Goal: Task Accomplishment & Management: Use online tool/utility

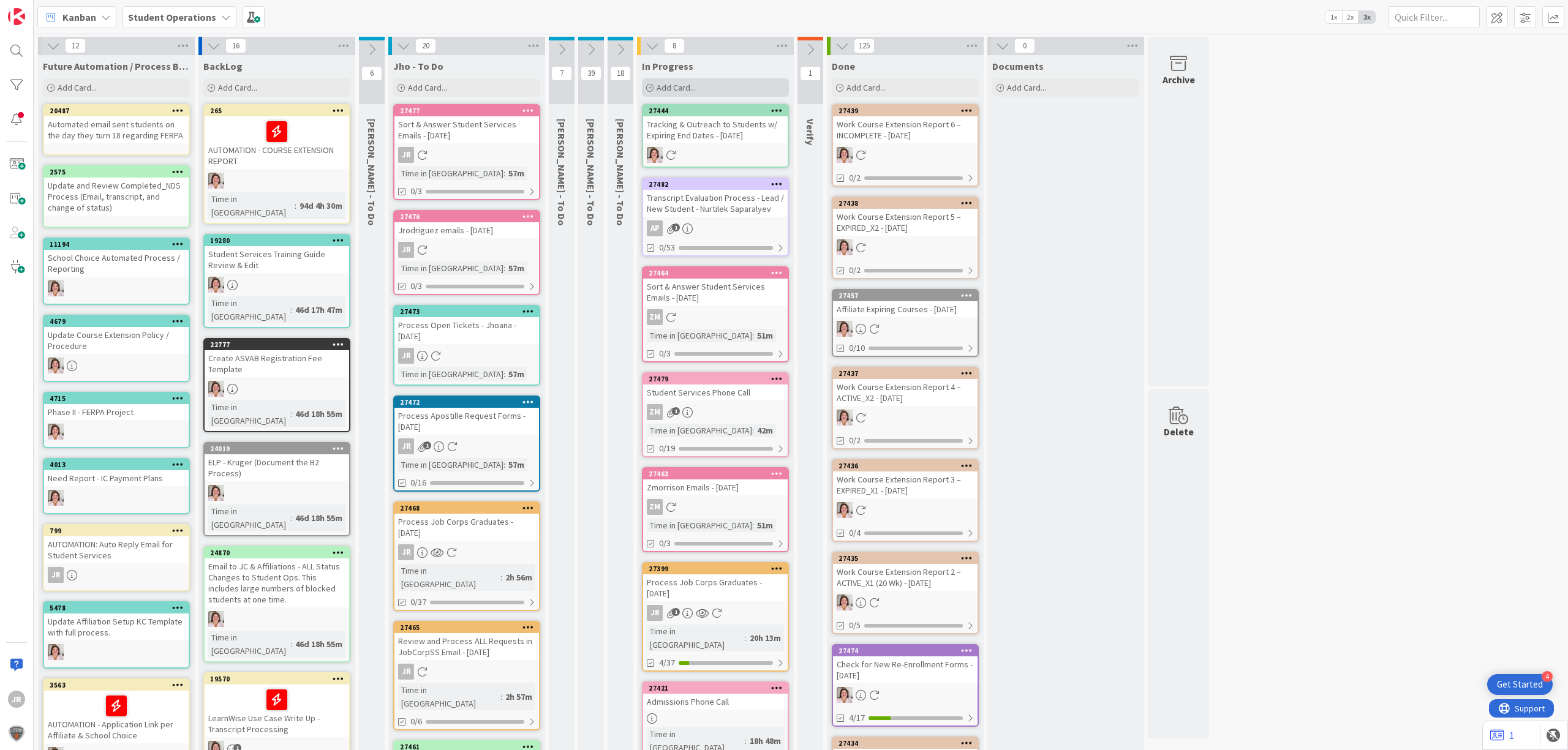
click at [729, 84] on div "Add Card..." at bounding box center [715, 87] width 147 height 18
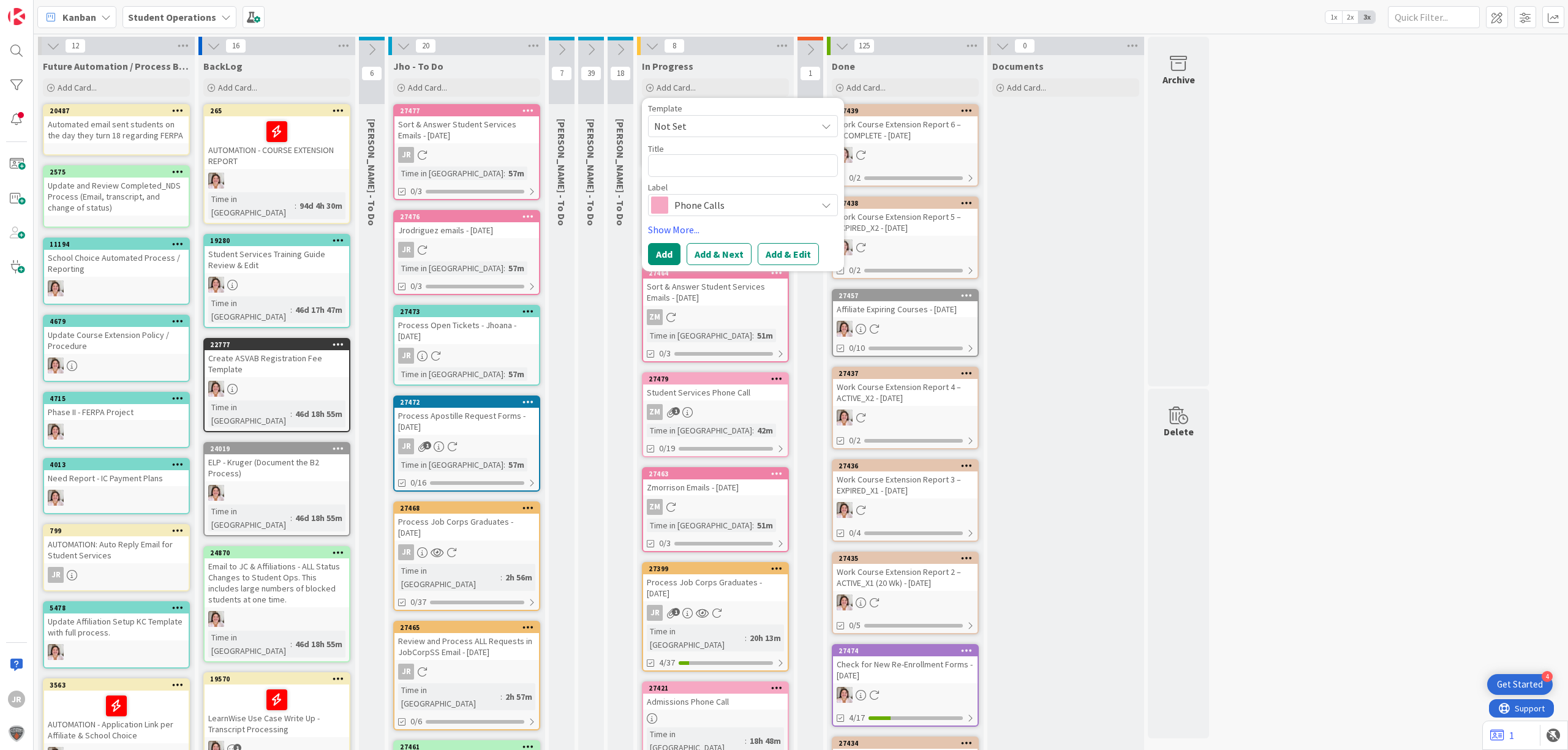
click at [707, 121] on span "Not Set" at bounding box center [731, 126] width 153 height 16
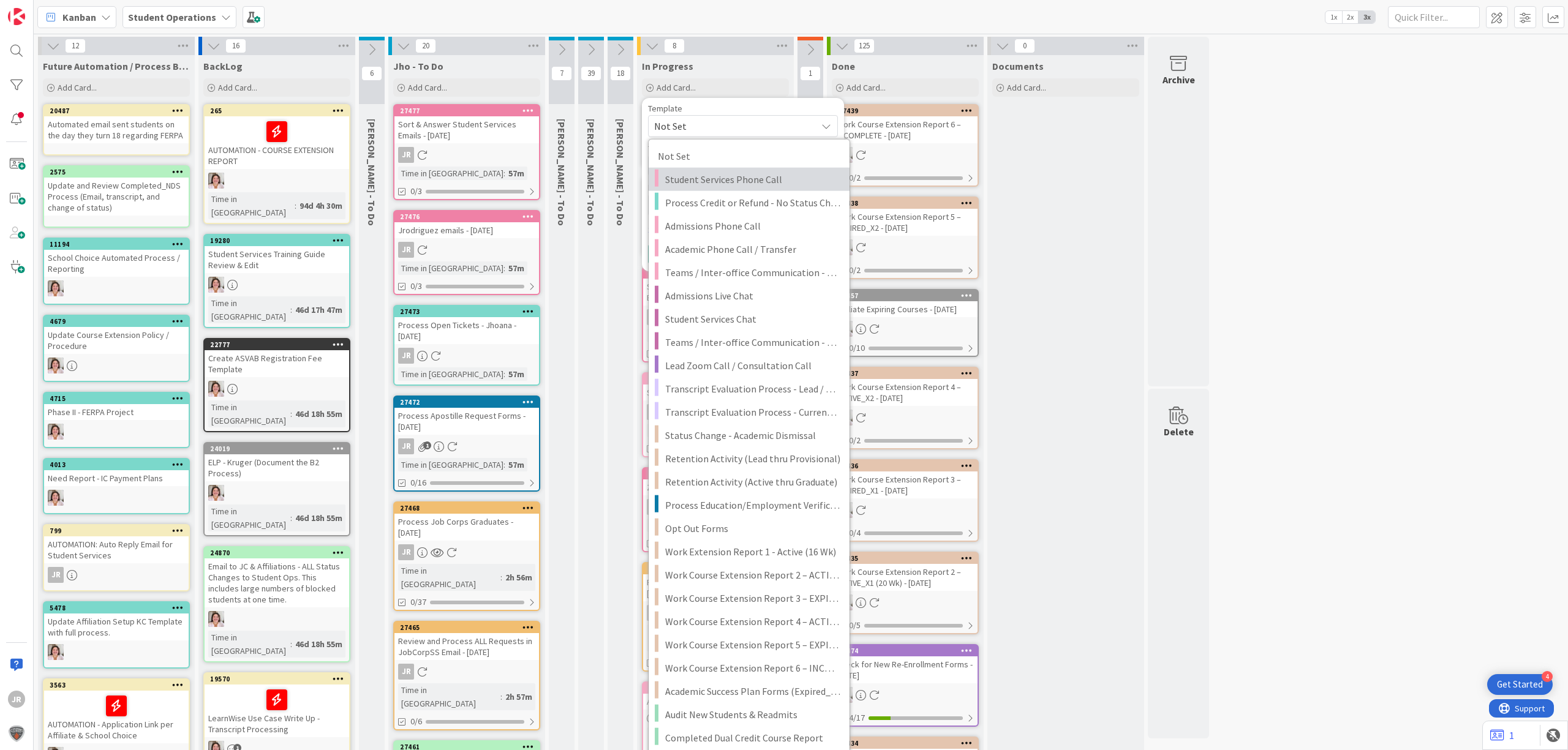
click at [708, 185] on span "Student Services Phone Call" at bounding box center [753, 179] width 175 height 16
type textarea "x"
type textarea "Student Services Phone Call"
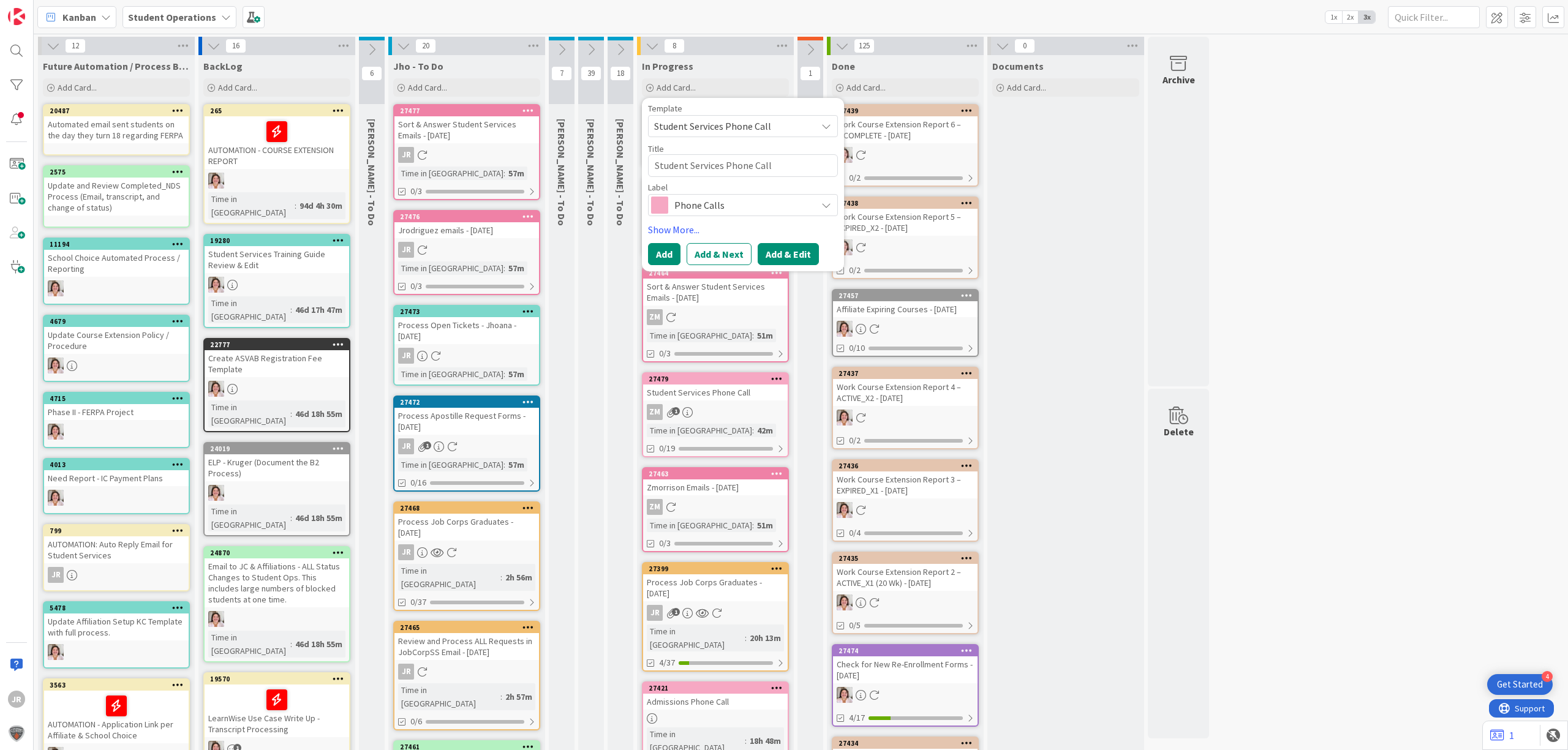
click at [792, 249] on button "Add & Edit" at bounding box center [788, 254] width 61 height 22
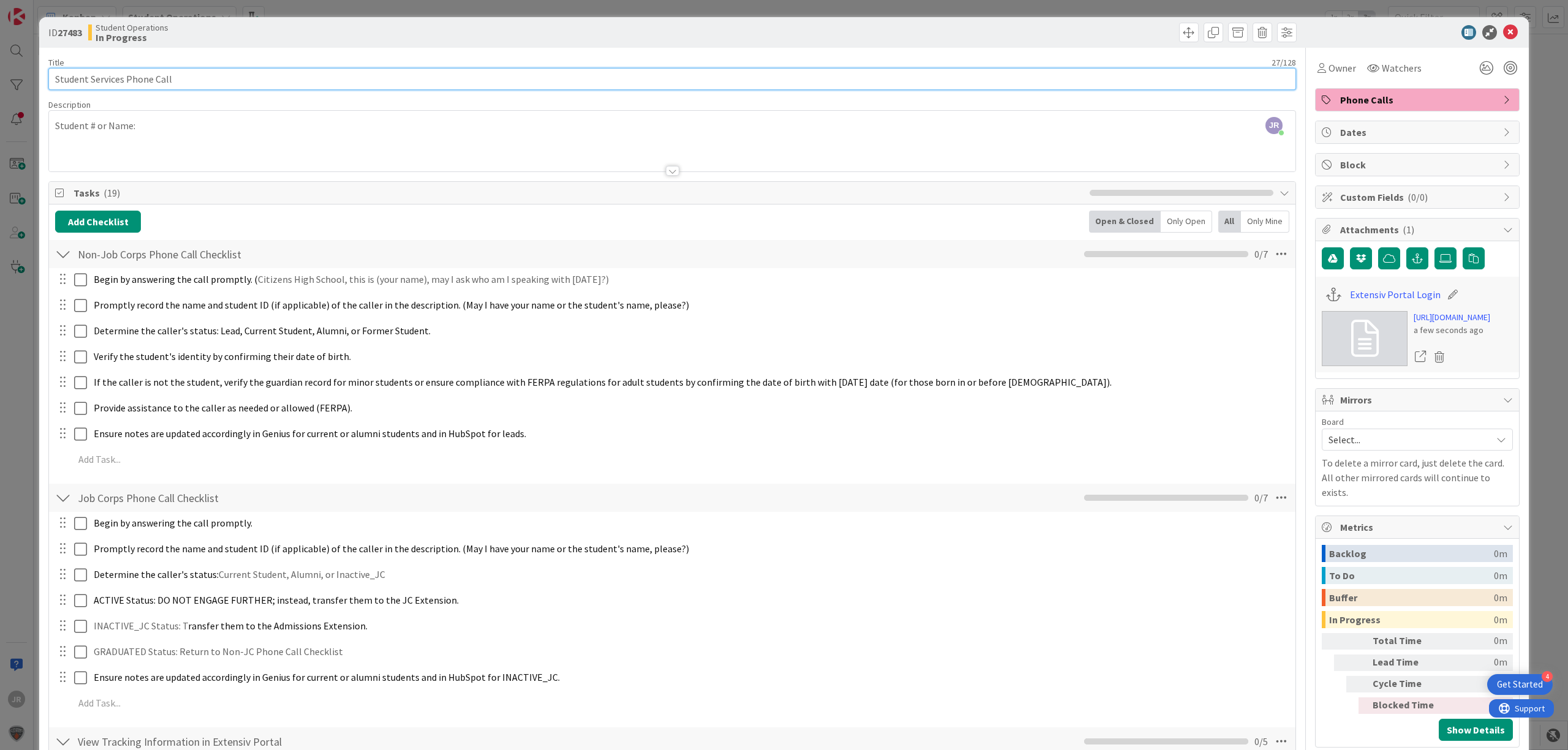
click at [323, 78] on input "Student Services Phone Call" at bounding box center [672, 79] width 1248 height 22
click at [177, 82] on input "Student Services Phone Call - [PERSON_NAME]" at bounding box center [672, 79] width 1248 height 22
type input "Student Services Phone Call - [PERSON_NAME]"
click at [1329, 63] on span "Owner" at bounding box center [1342, 68] width 28 height 15
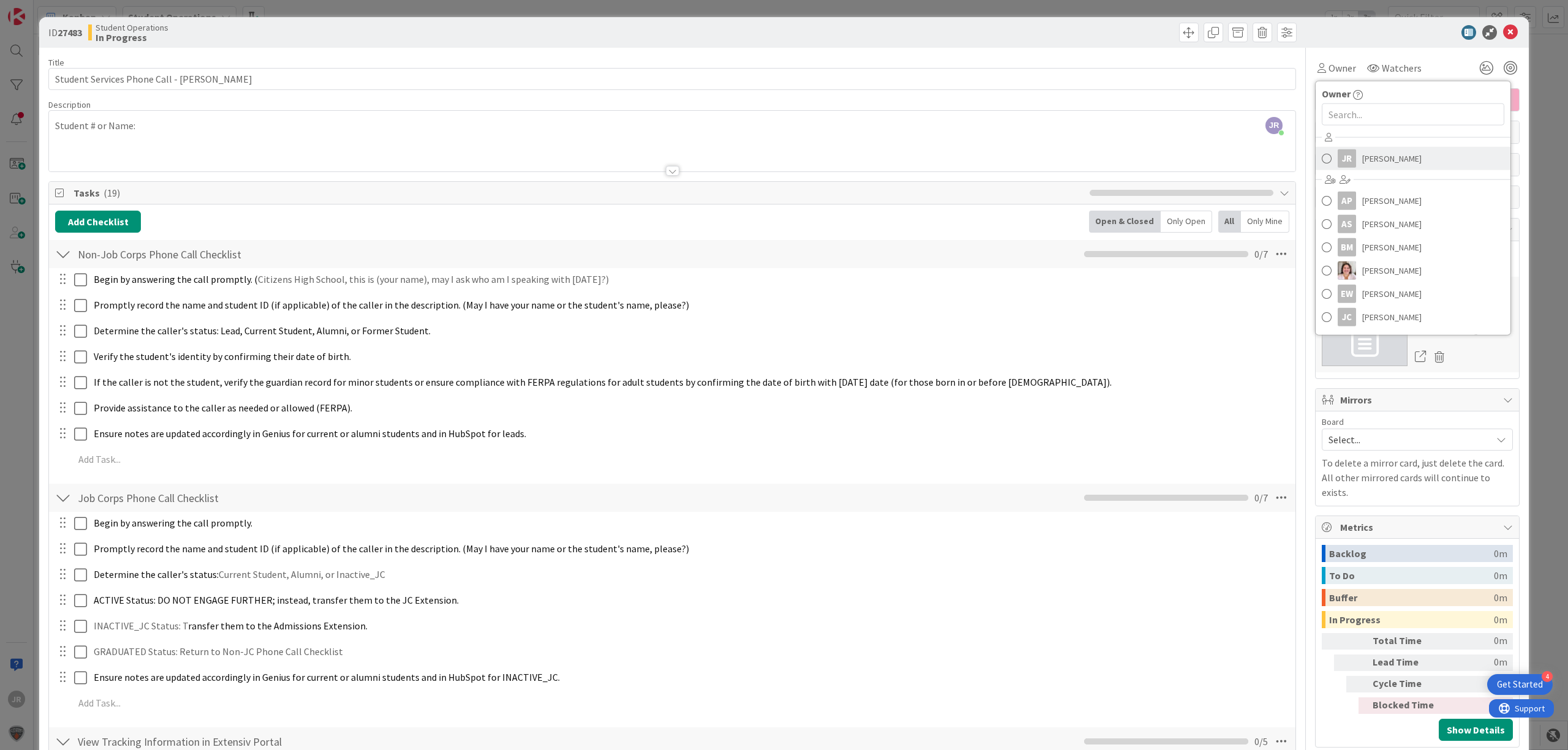
click at [1338, 162] on div "JR" at bounding box center [1346, 158] width 18 height 18
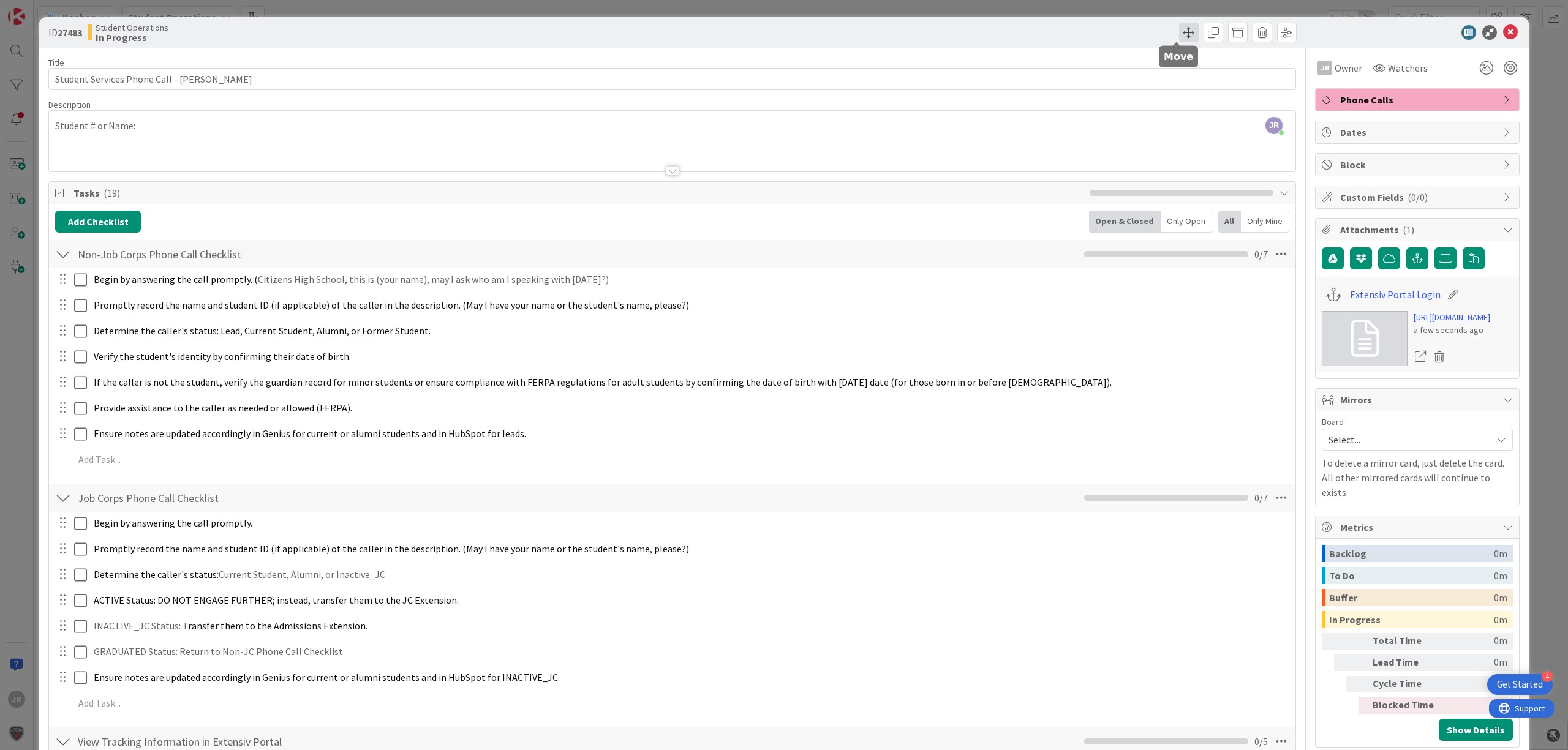
click at [1179, 32] on span at bounding box center [1188, 32] width 20 height 20
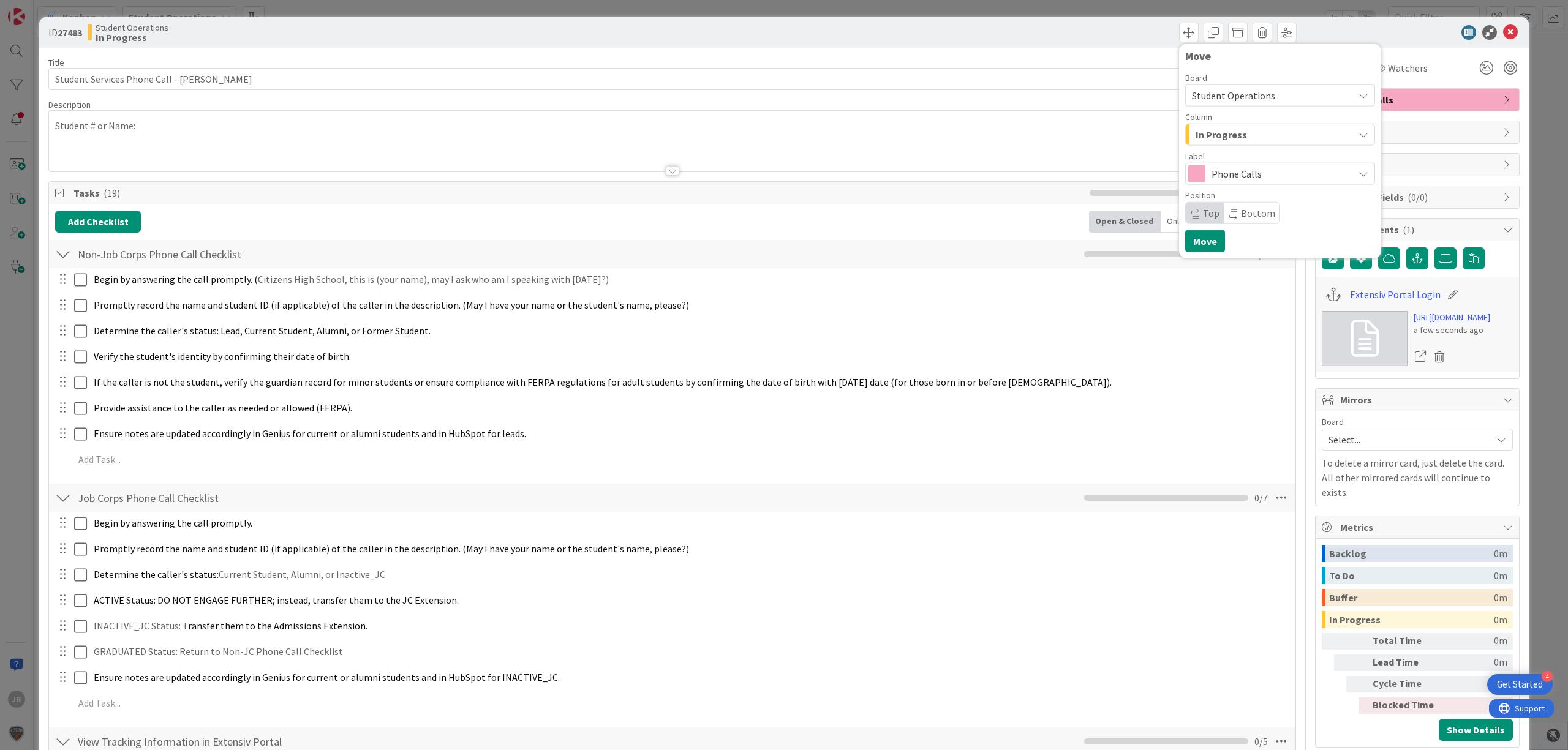
click at [1199, 132] on span "In Progress" at bounding box center [1221, 135] width 52 height 16
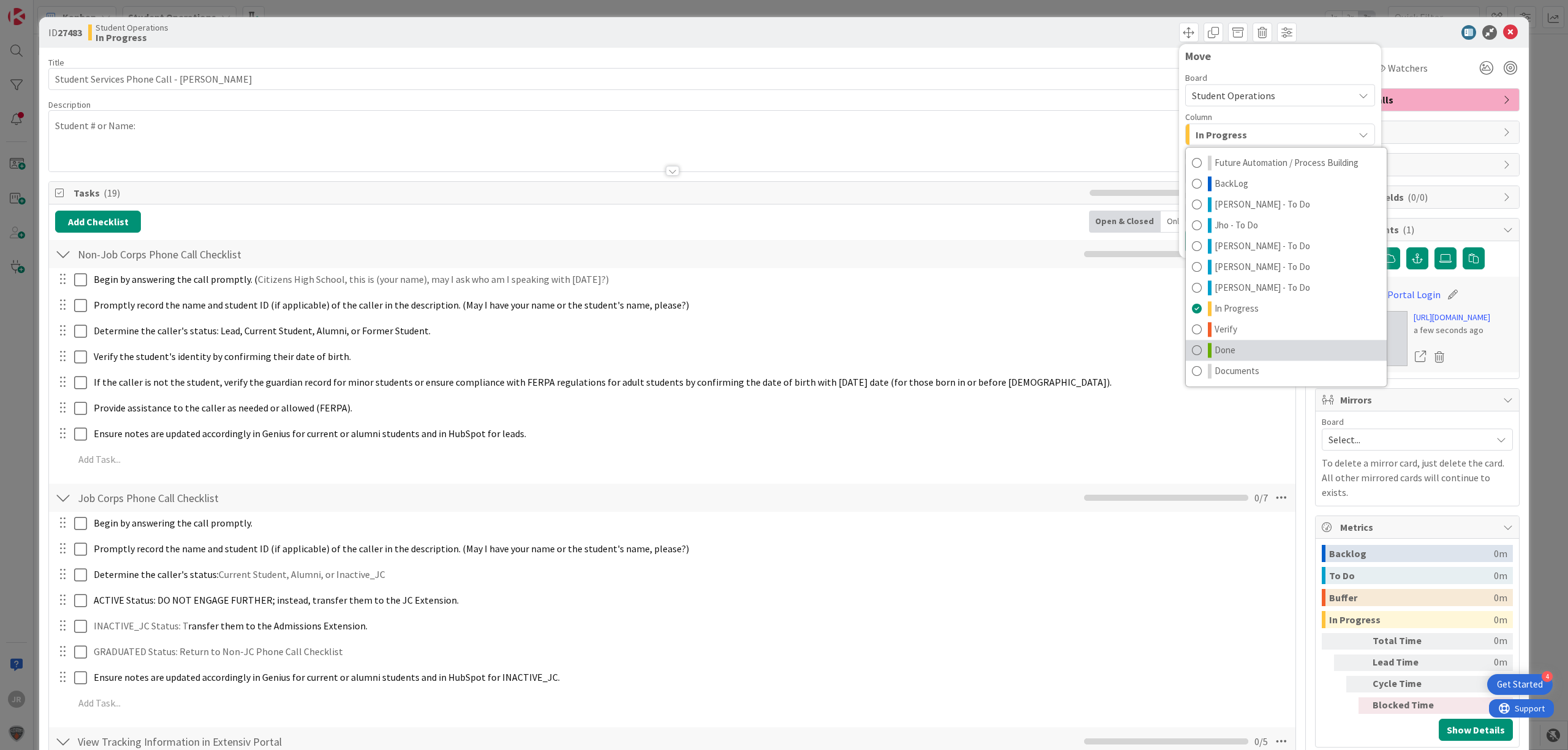
click at [1230, 347] on link "Done" at bounding box center [1287, 350] width 201 height 21
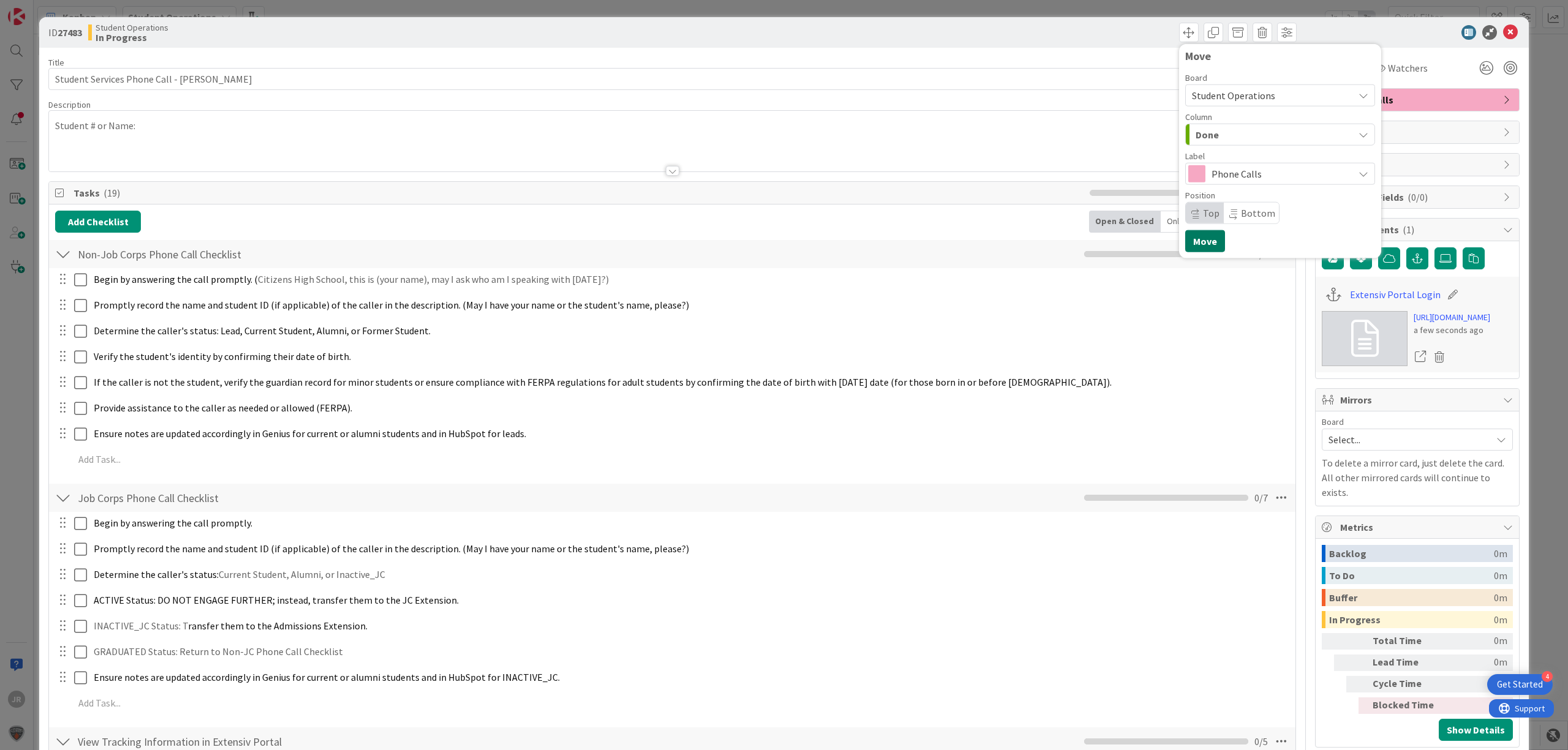
click at [1204, 242] on button "Move" at bounding box center [1205, 242] width 40 height 22
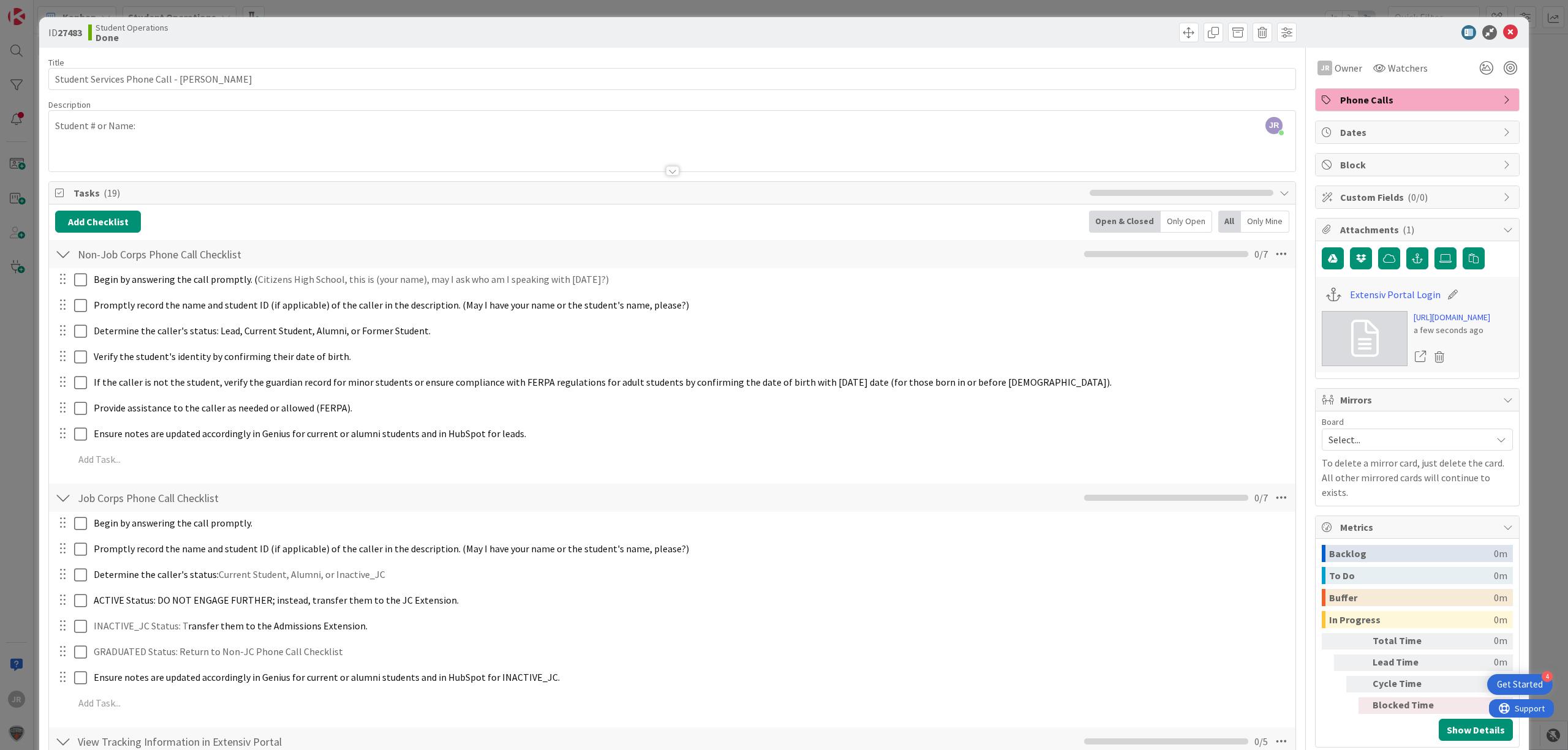
click at [1069, 3] on div "ID 27483 Student Operations Done Move Move Title 44 / 128 Student Services Phon…" at bounding box center [784, 375] width 1568 height 750
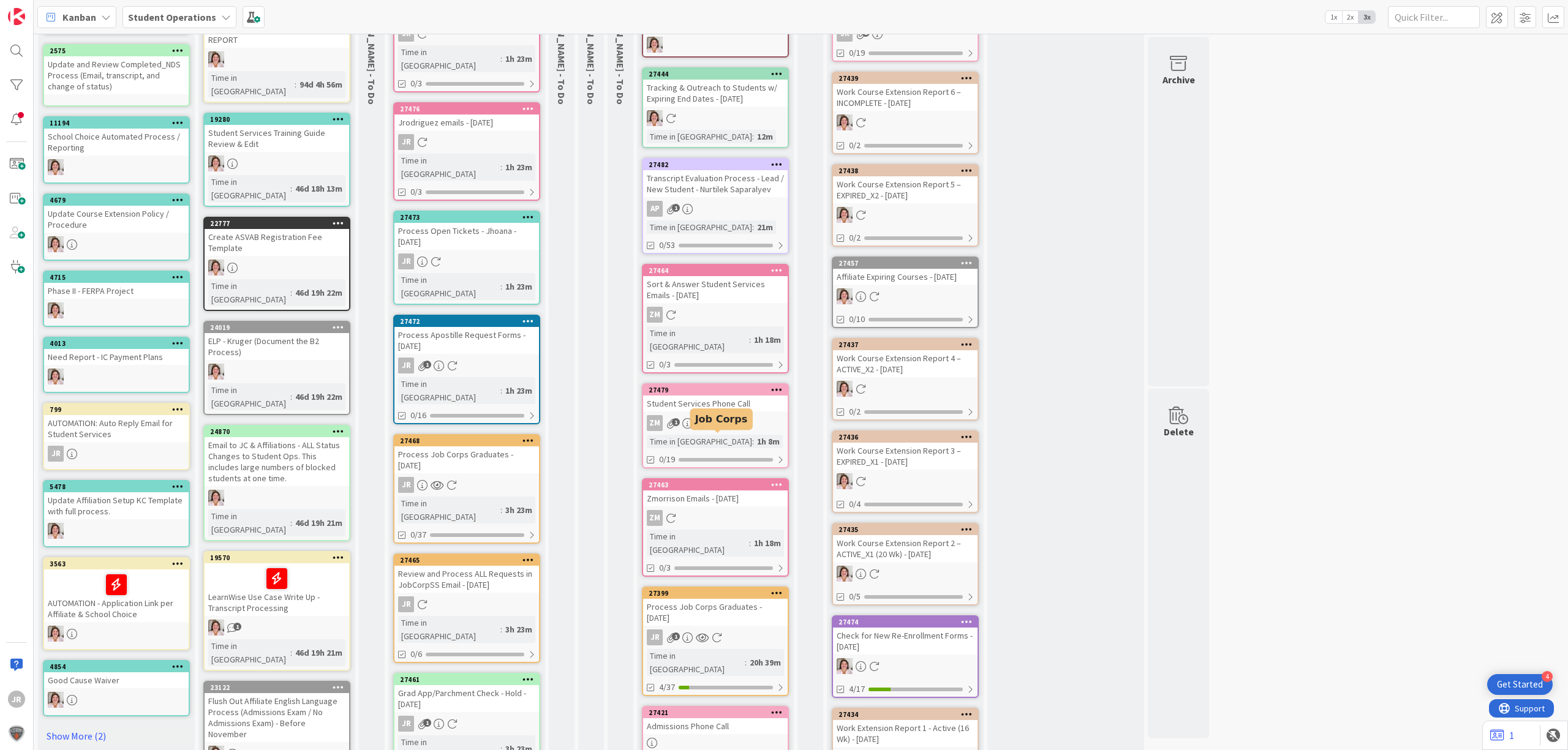
scroll to position [245, 0]
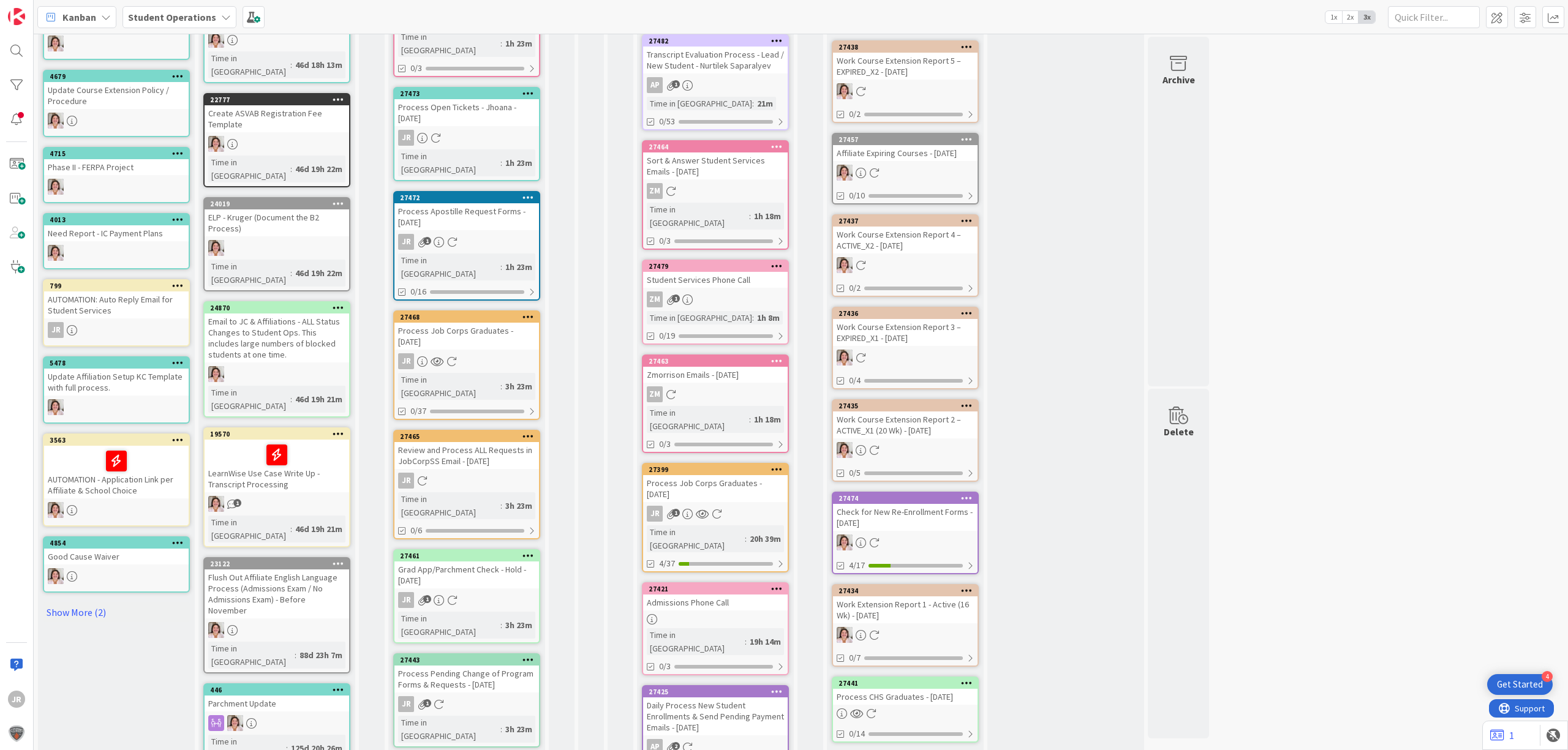
click at [729, 475] on div "Process Job Corps Graduates - [DATE]" at bounding box center [715, 489] width 144 height 27
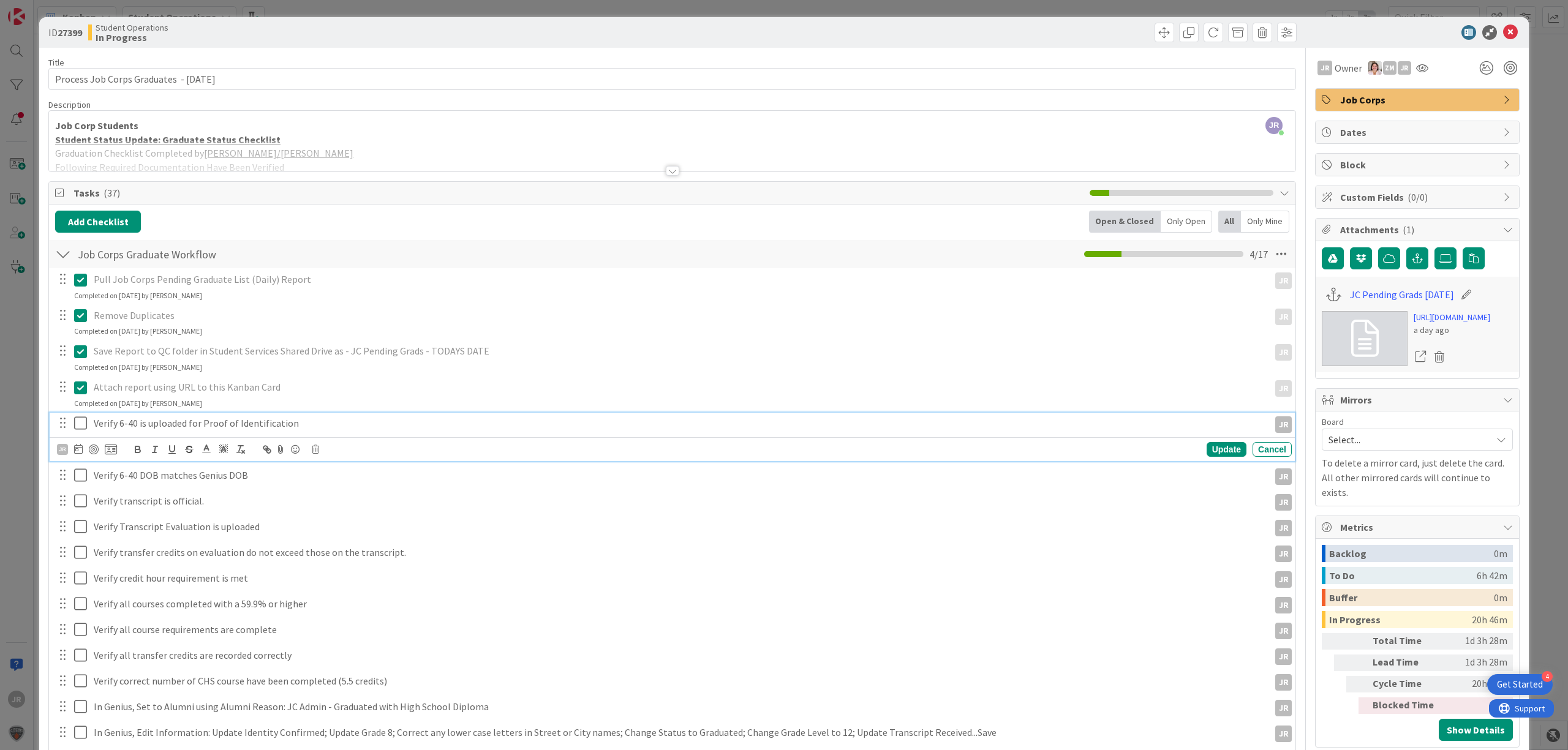
click at [83, 422] on icon at bounding box center [83, 423] width 18 height 15
click at [82, 456] on icon at bounding box center [83, 448] width 18 height 15
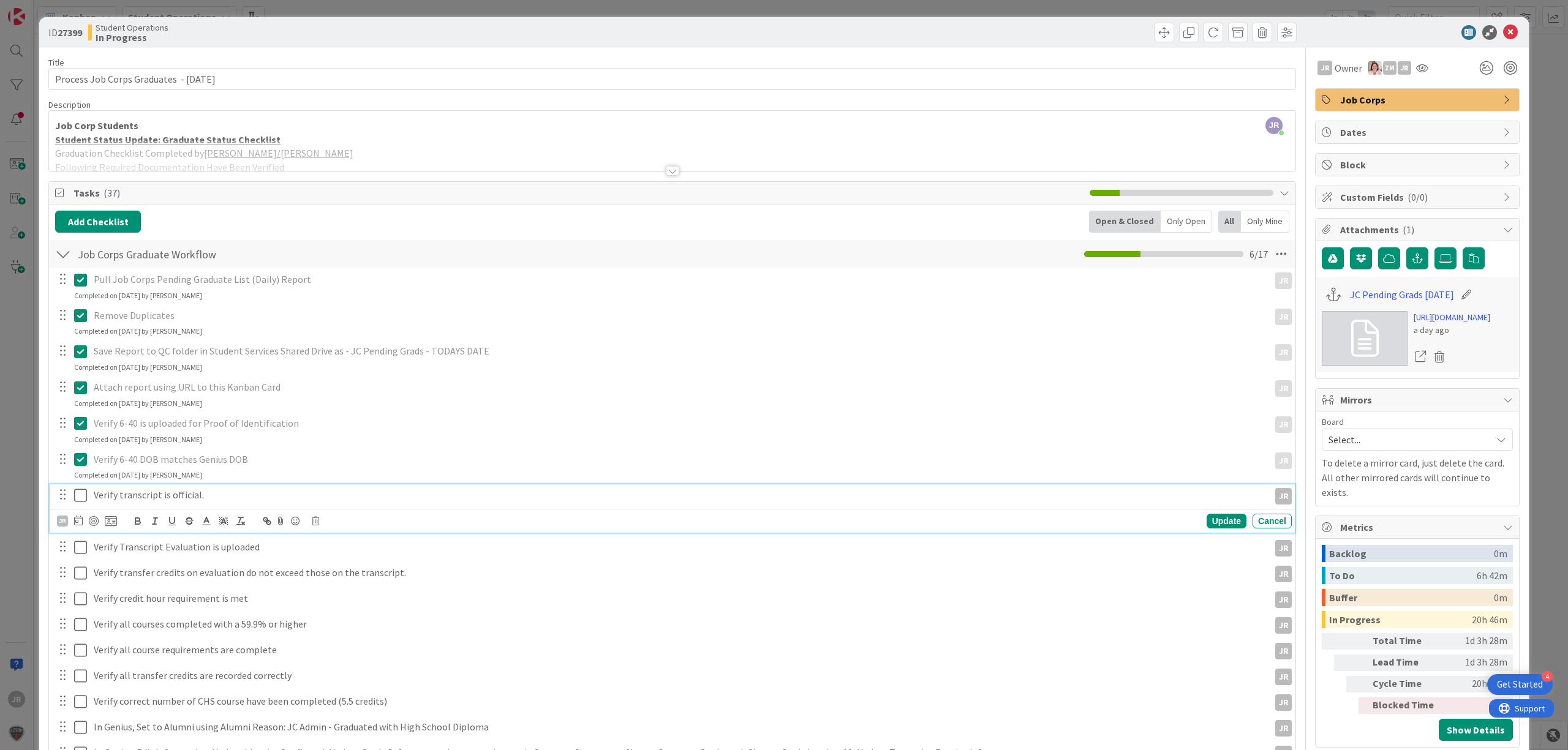
click at [82, 495] on icon at bounding box center [83, 495] width 18 height 15
click at [83, 537] on icon at bounding box center [83, 531] width 18 height 15
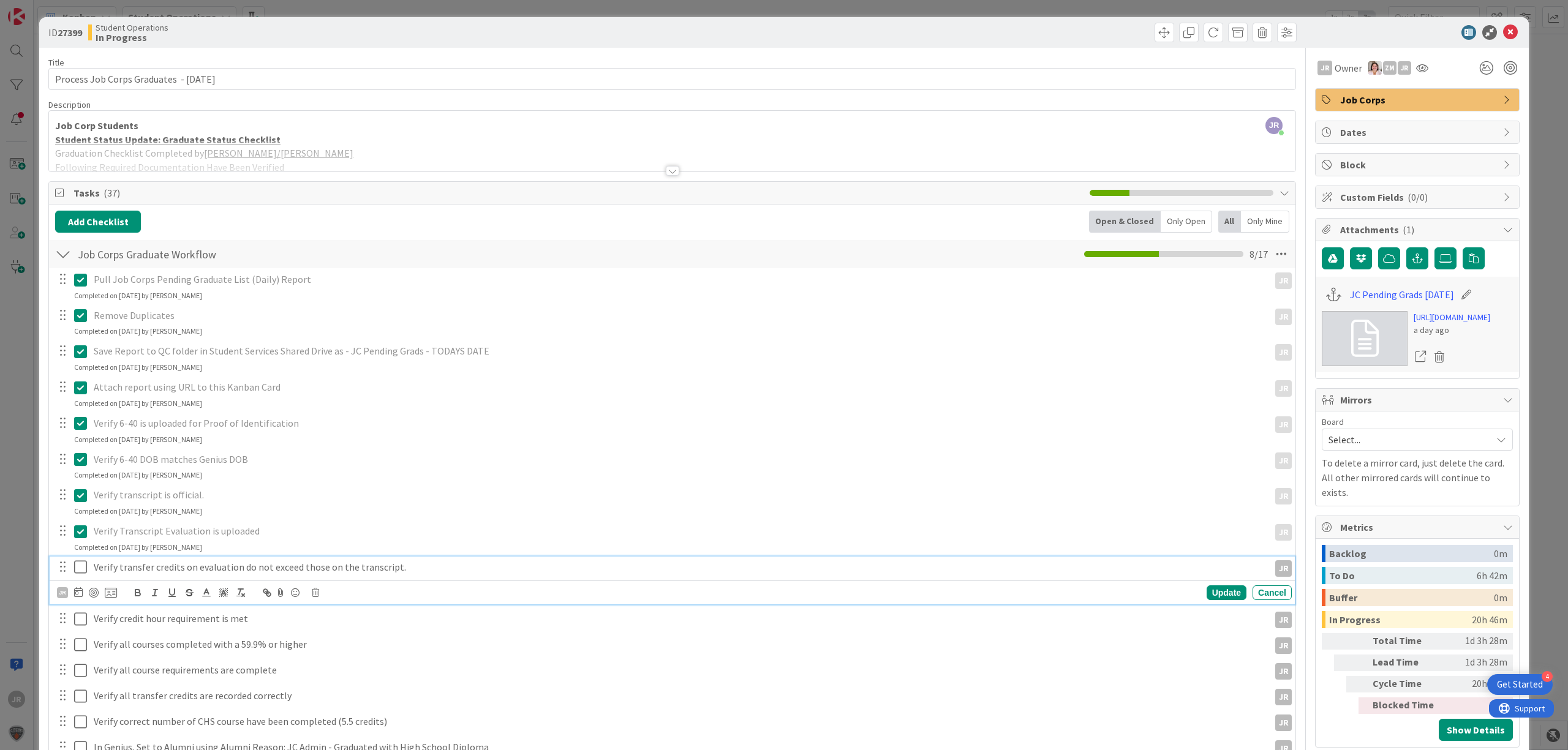
click at [82, 573] on icon at bounding box center [83, 567] width 18 height 15
click at [86, 606] on icon at bounding box center [83, 603] width 18 height 15
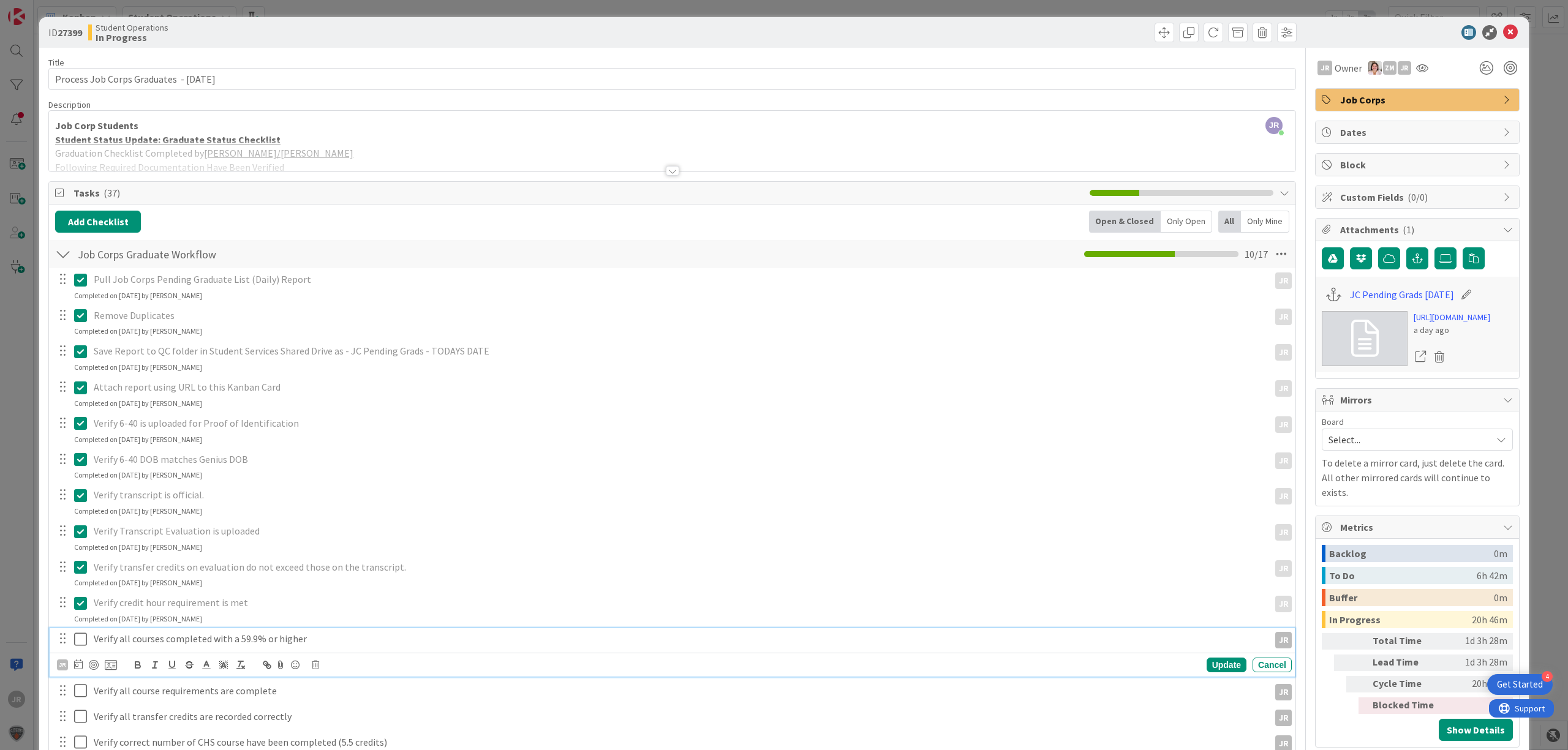
click at [83, 633] on icon at bounding box center [83, 639] width 18 height 15
click at [83, 672] on icon at bounding box center [83, 675] width 18 height 15
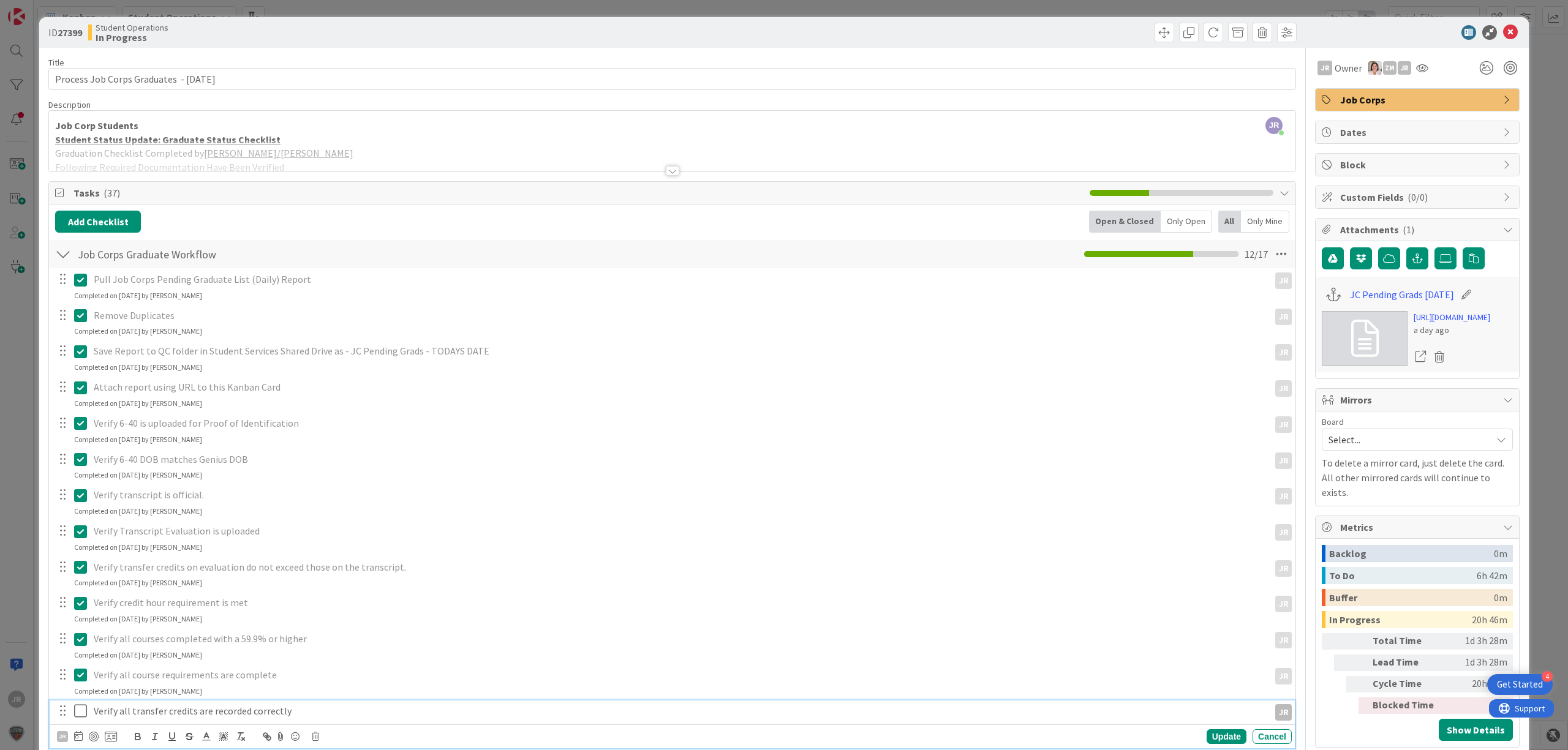
click at [83, 709] on icon at bounding box center [83, 710] width 18 height 15
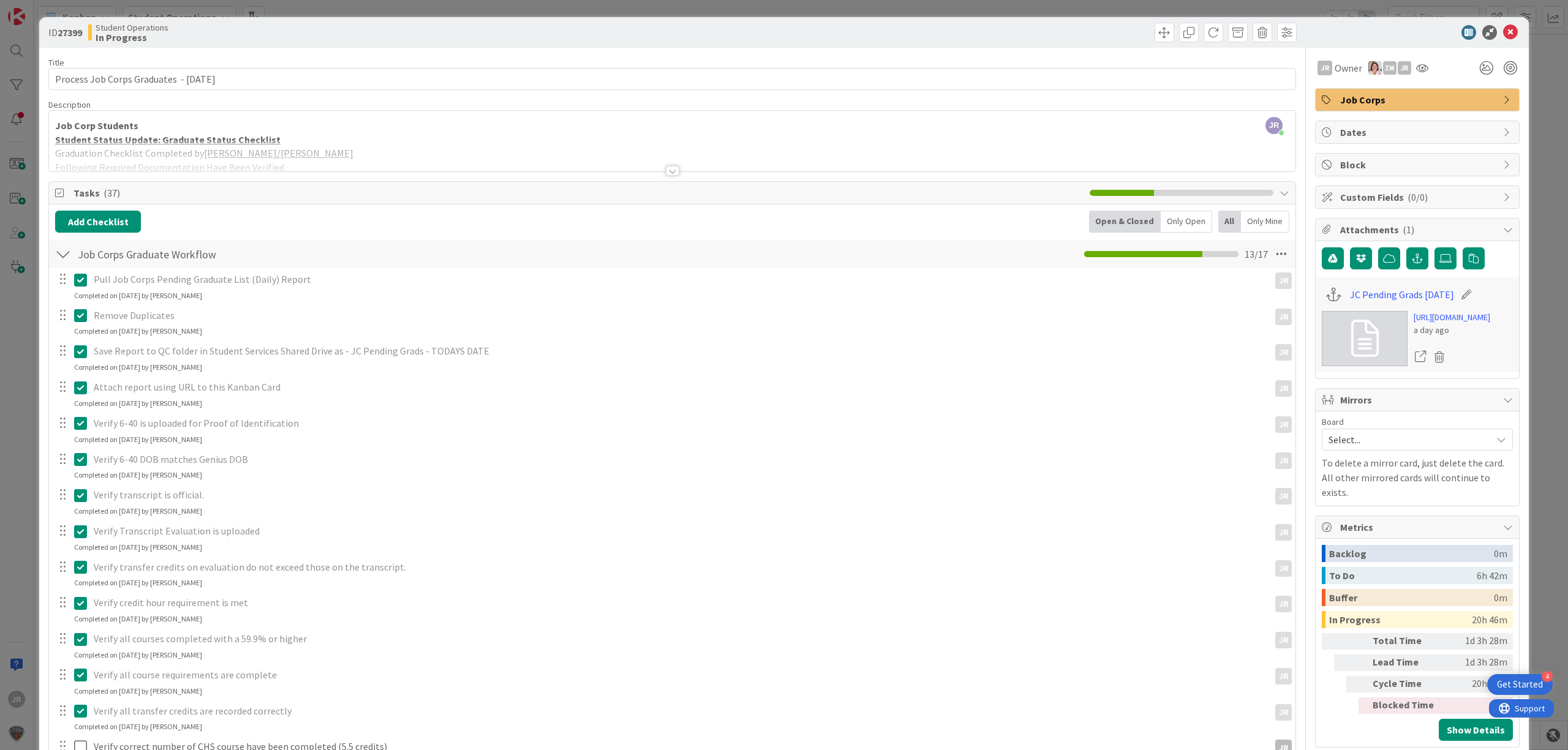
scroll to position [163, 0]
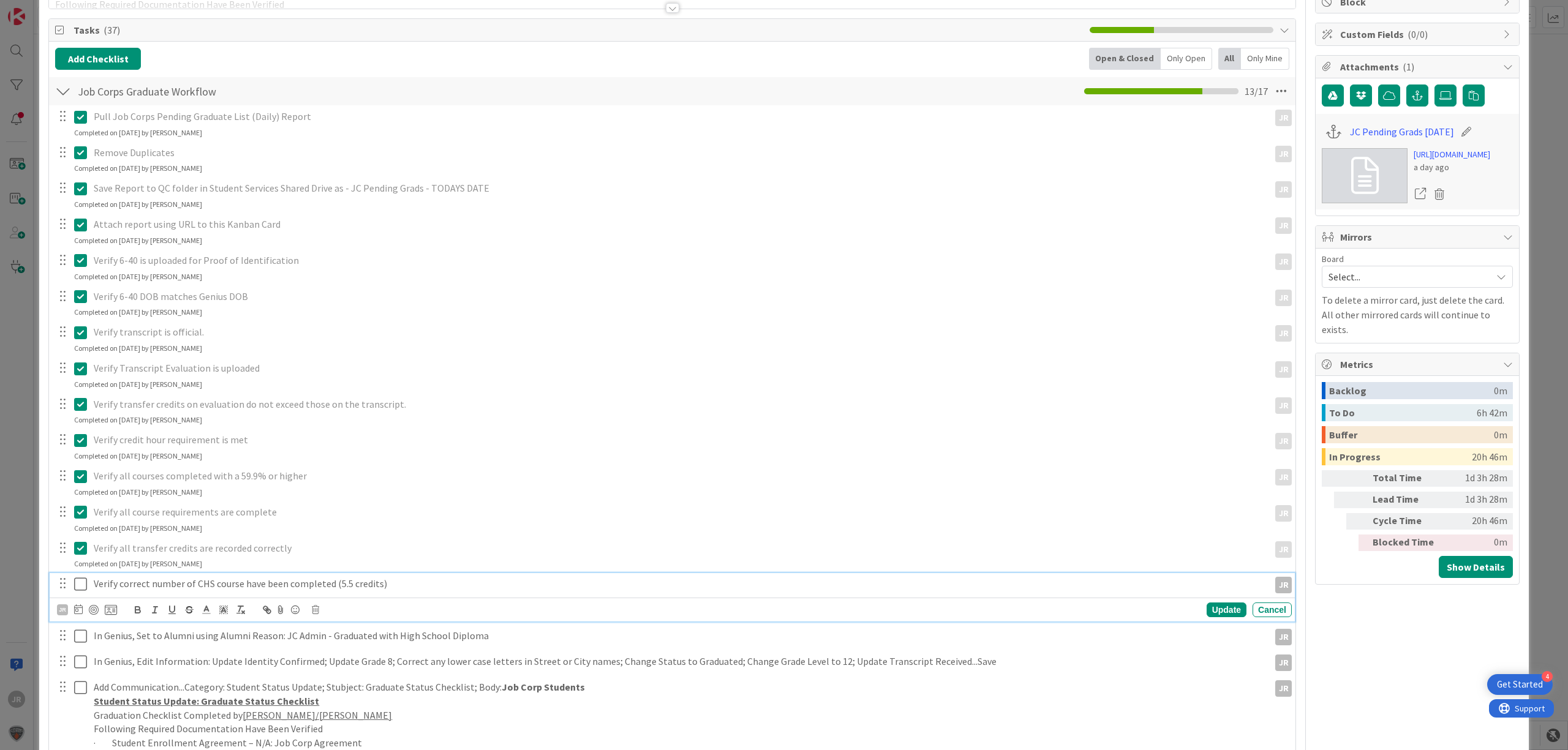
click at [79, 590] on icon at bounding box center [83, 584] width 18 height 15
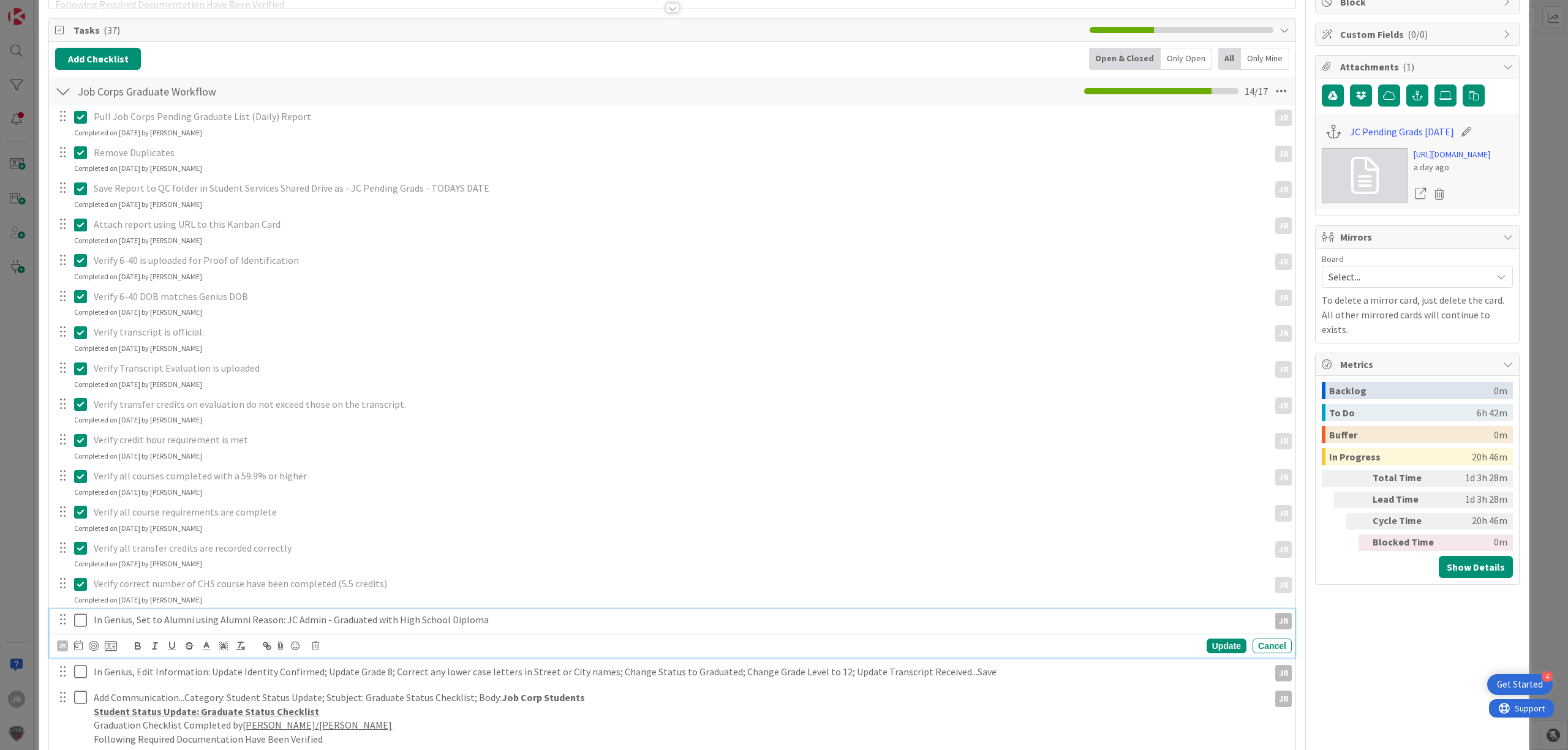
click at [79, 622] on icon at bounding box center [83, 620] width 18 height 15
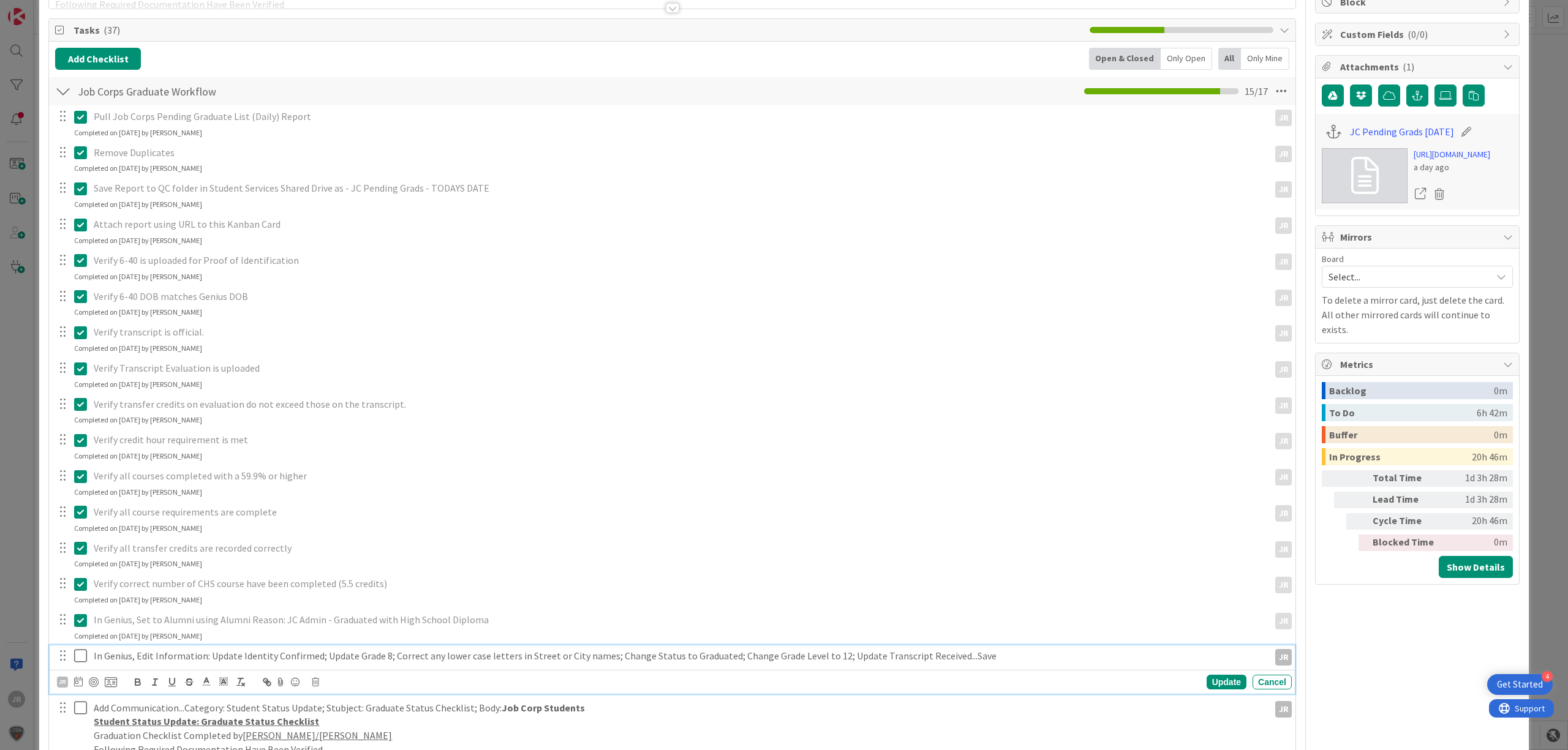
click at [81, 661] on icon at bounding box center [83, 656] width 18 height 15
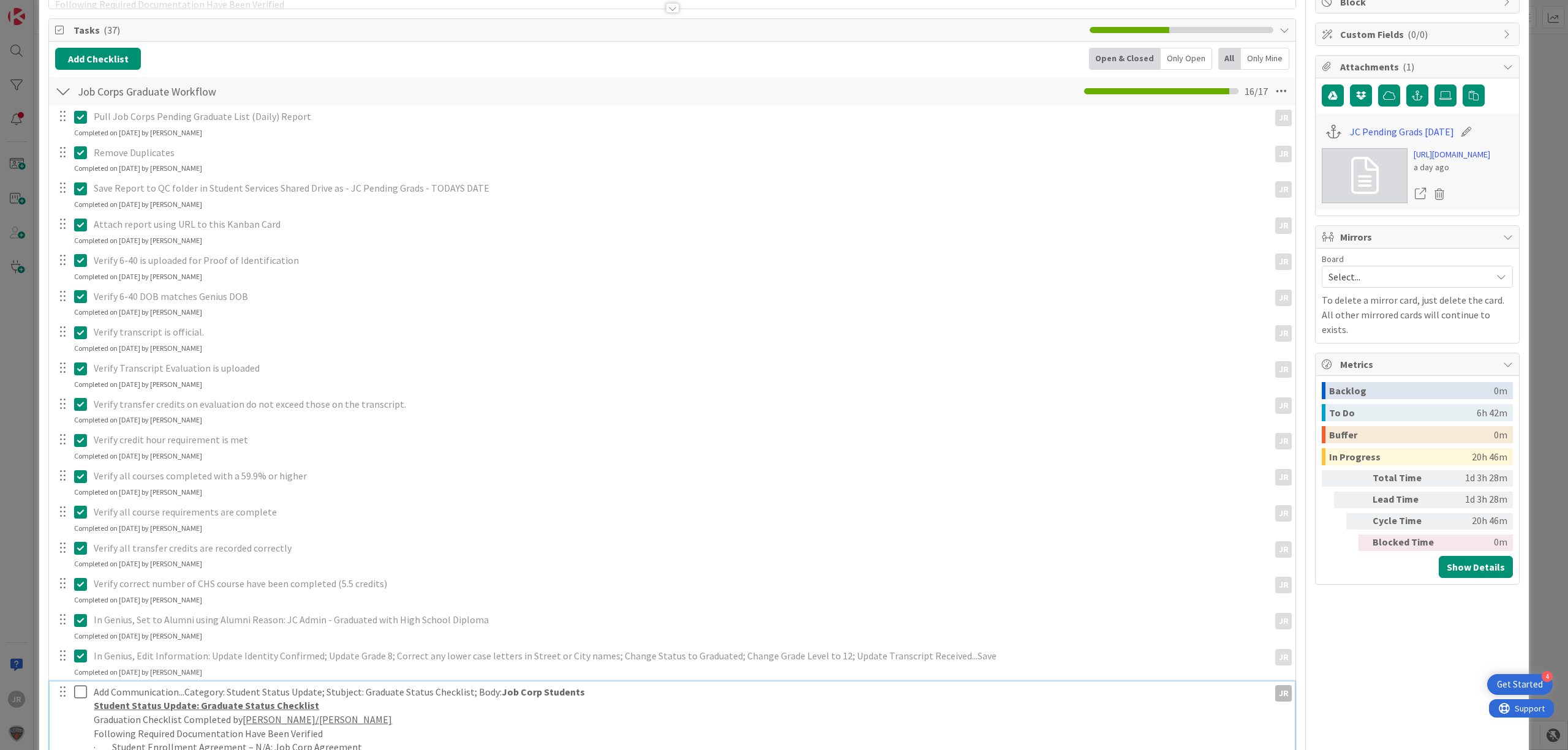
click at [83, 691] on icon at bounding box center [83, 691] width 18 height 15
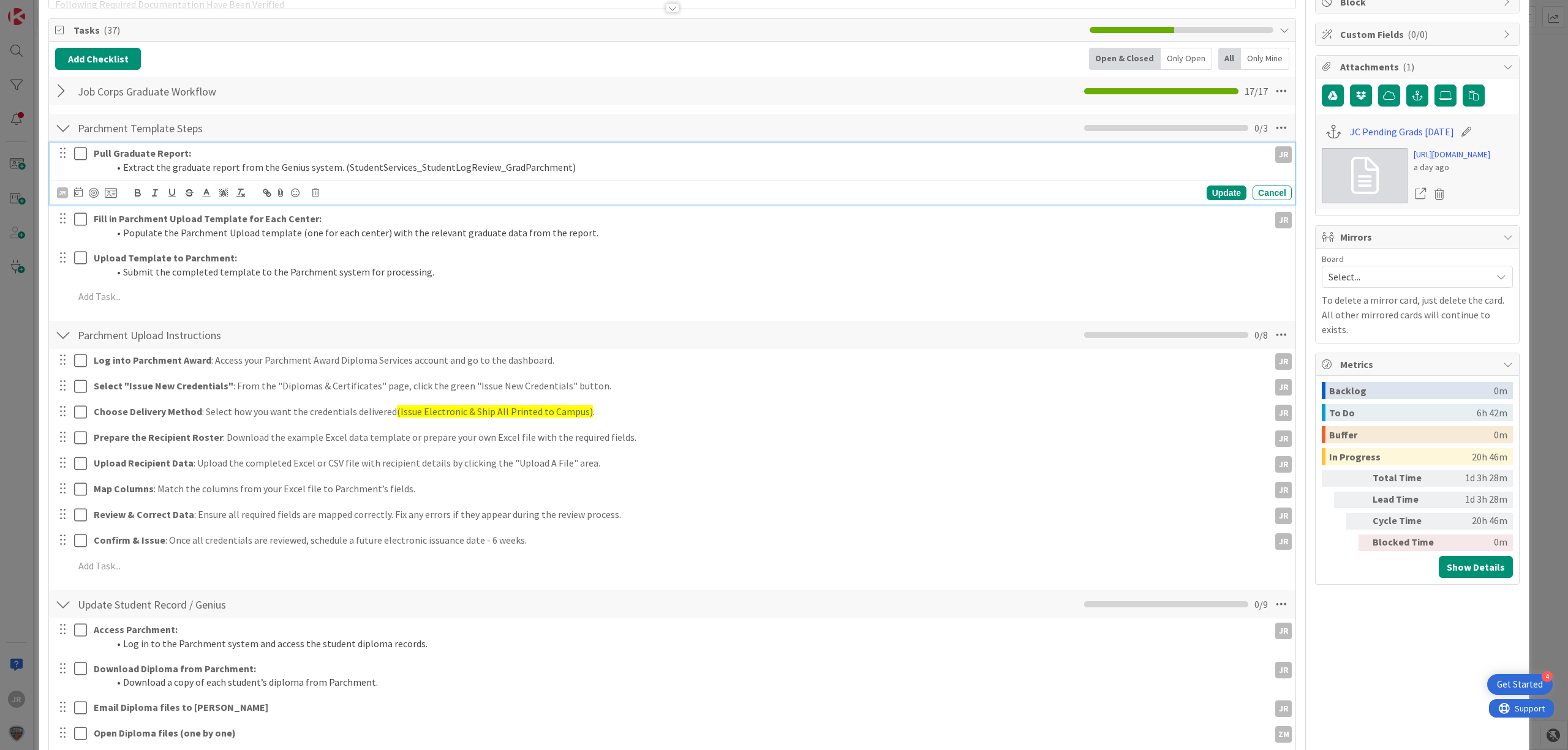
click at [79, 152] on icon at bounding box center [83, 154] width 18 height 15
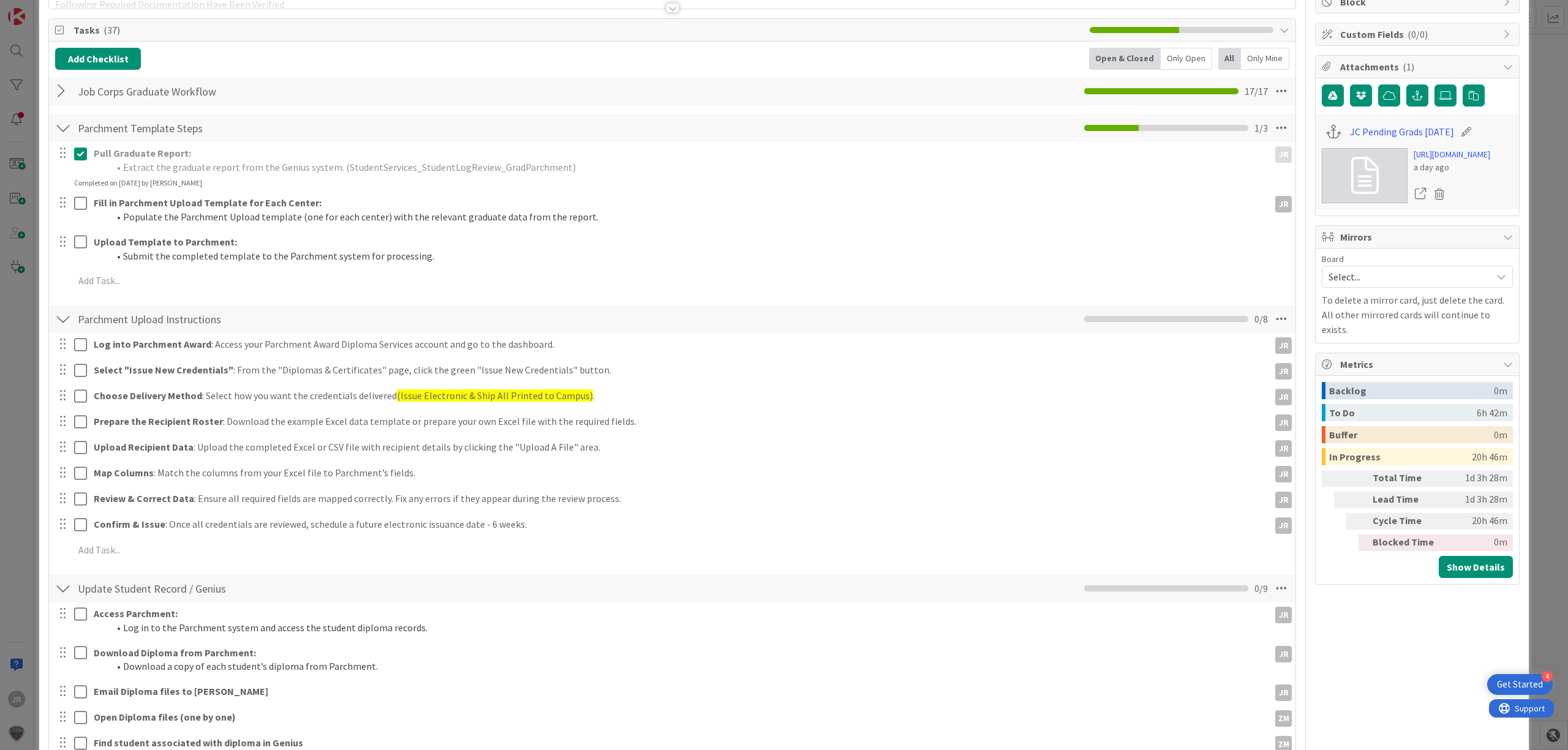
drag, startPoint x: 82, startPoint y: 194, endPoint x: 81, endPoint y: 204, distance: 10.0
click at [82, 195] on div at bounding box center [71, 210] width 34 height 35
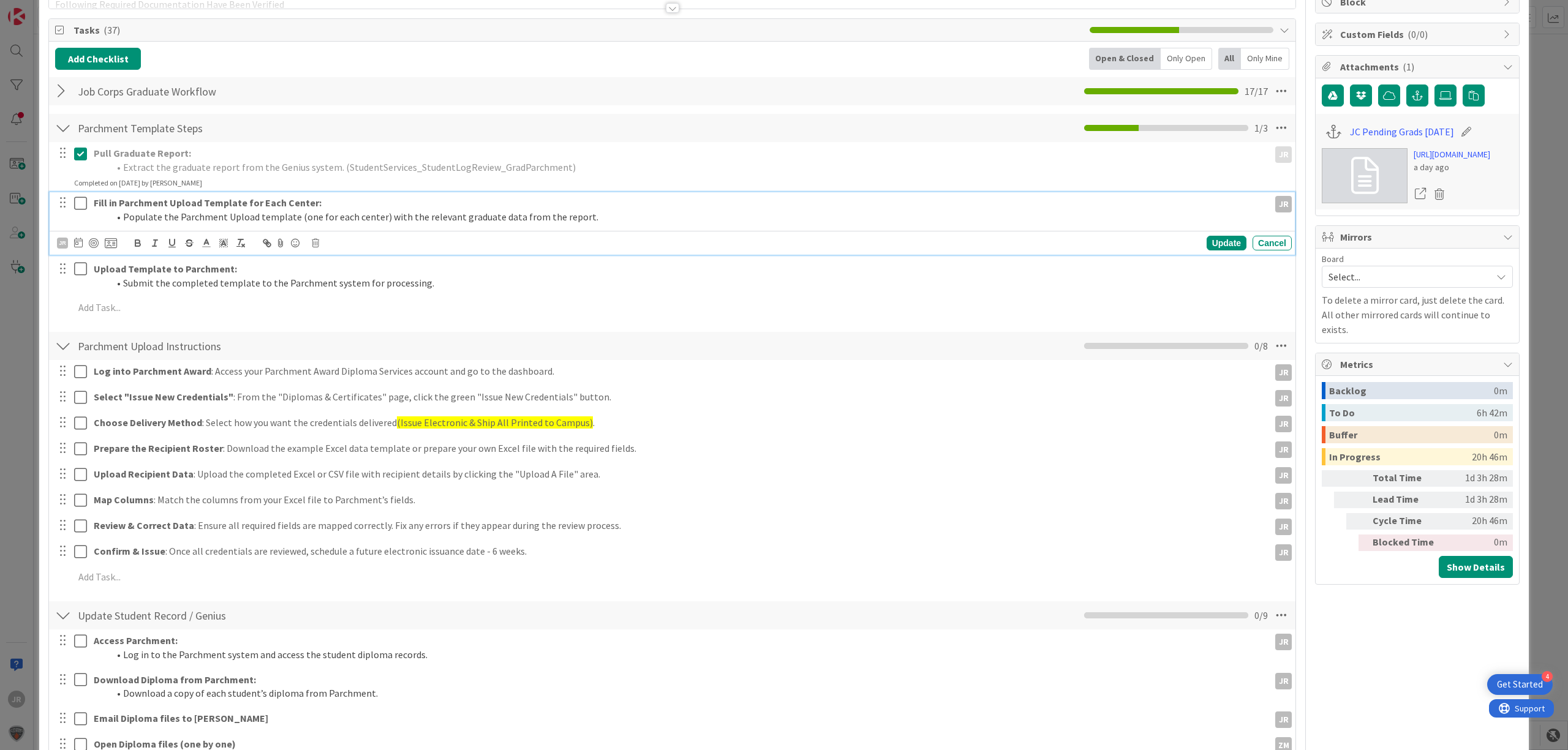
click at [81, 207] on icon at bounding box center [83, 203] width 18 height 15
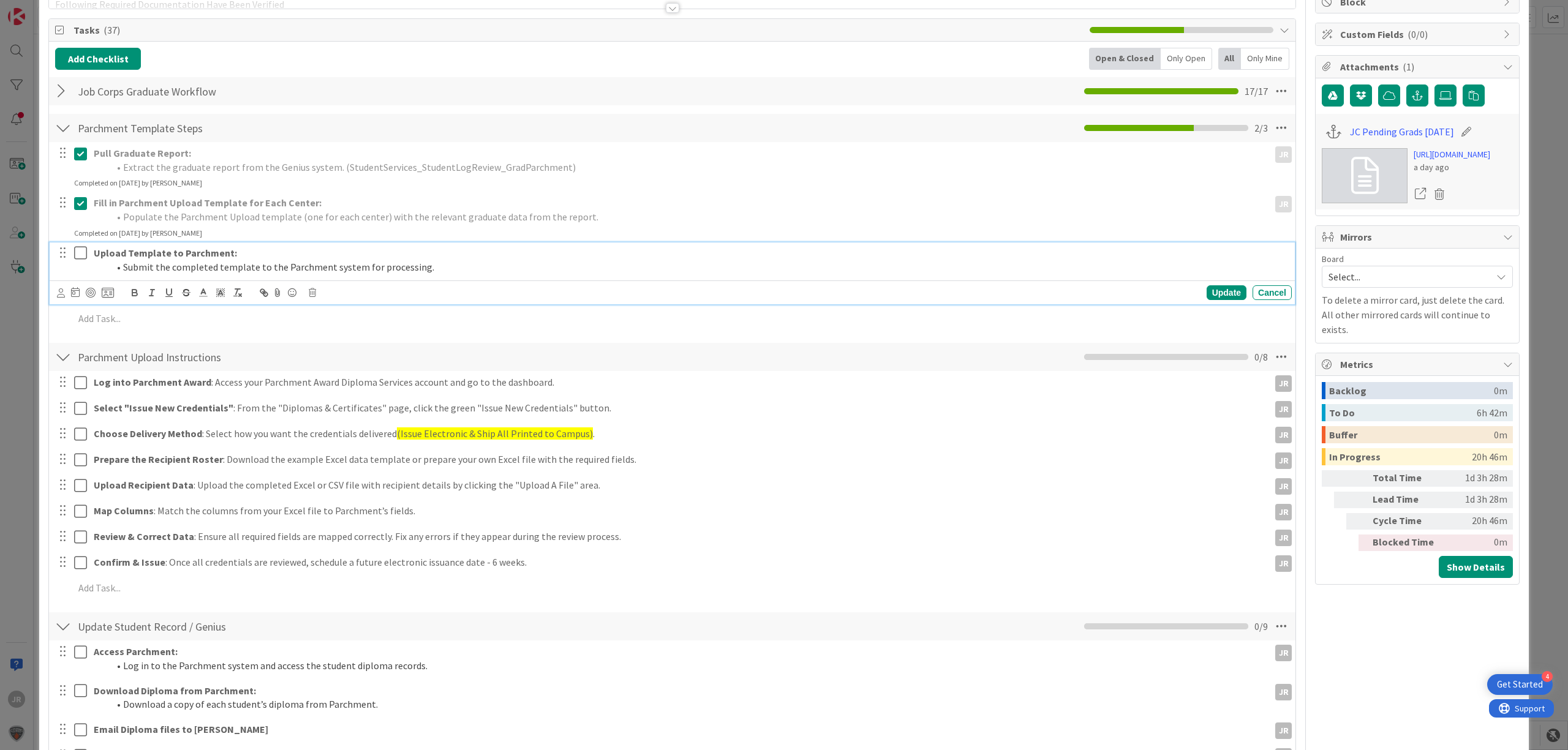
click at [82, 245] on button at bounding box center [82, 253] width 15 height 20
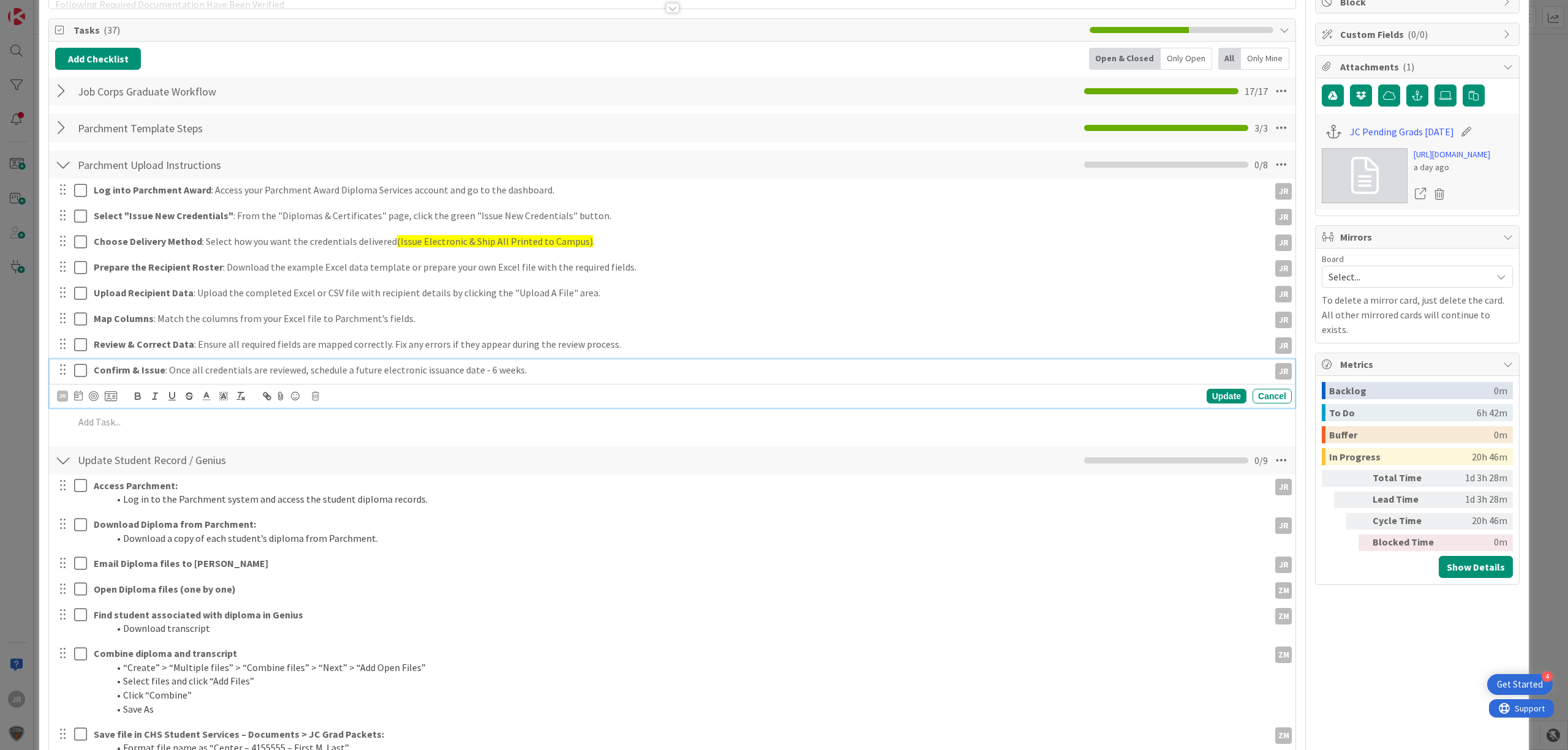
click at [83, 364] on icon at bounding box center [83, 370] width 18 height 15
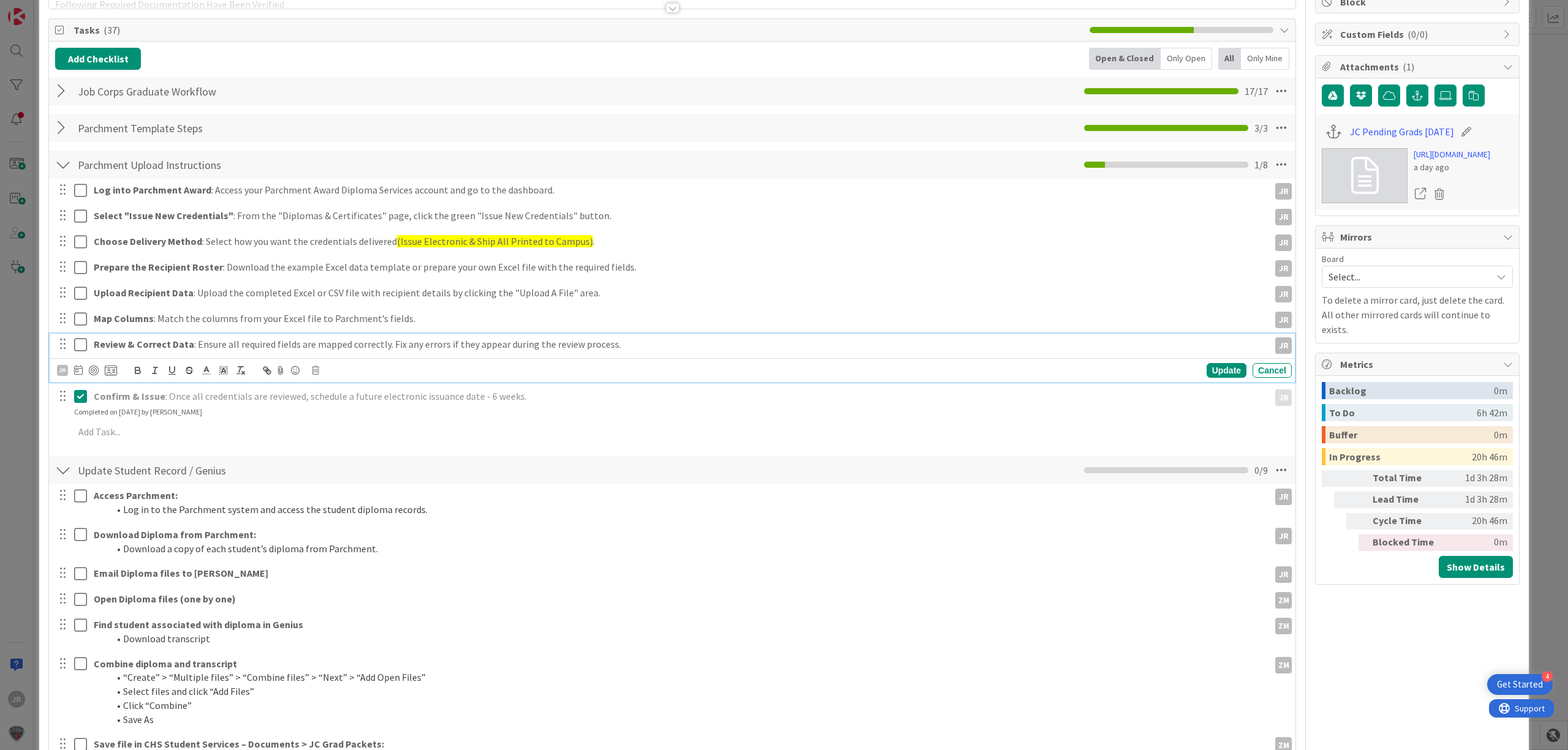
click at [84, 347] on icon at bounding box center [83, 345] width 18 height 15
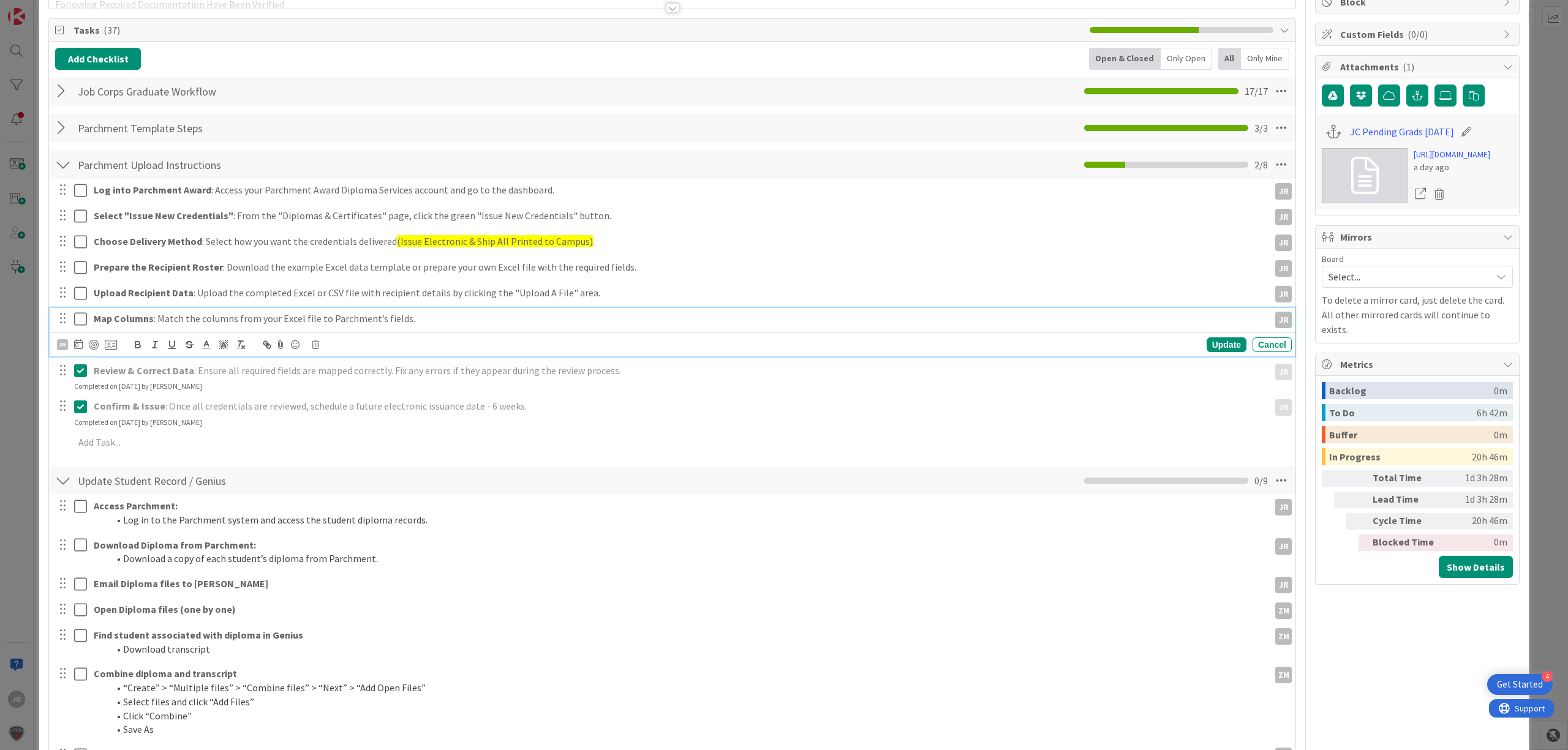
click at [82, 318] on icon at bounding box center [83, 318] width 18 height 15
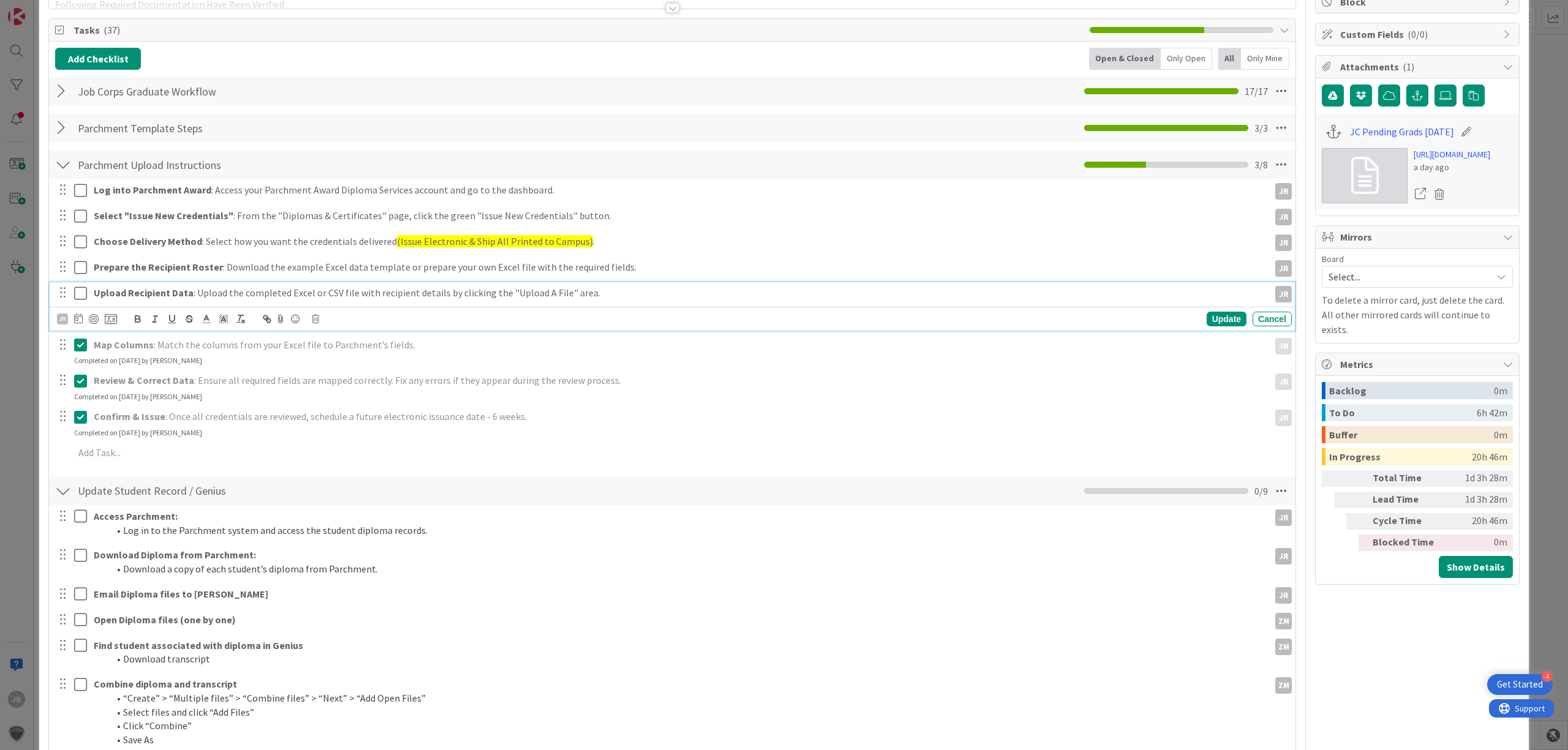
click at [82, 287] on icon at bounding box center [83, 293] width 18 height 15
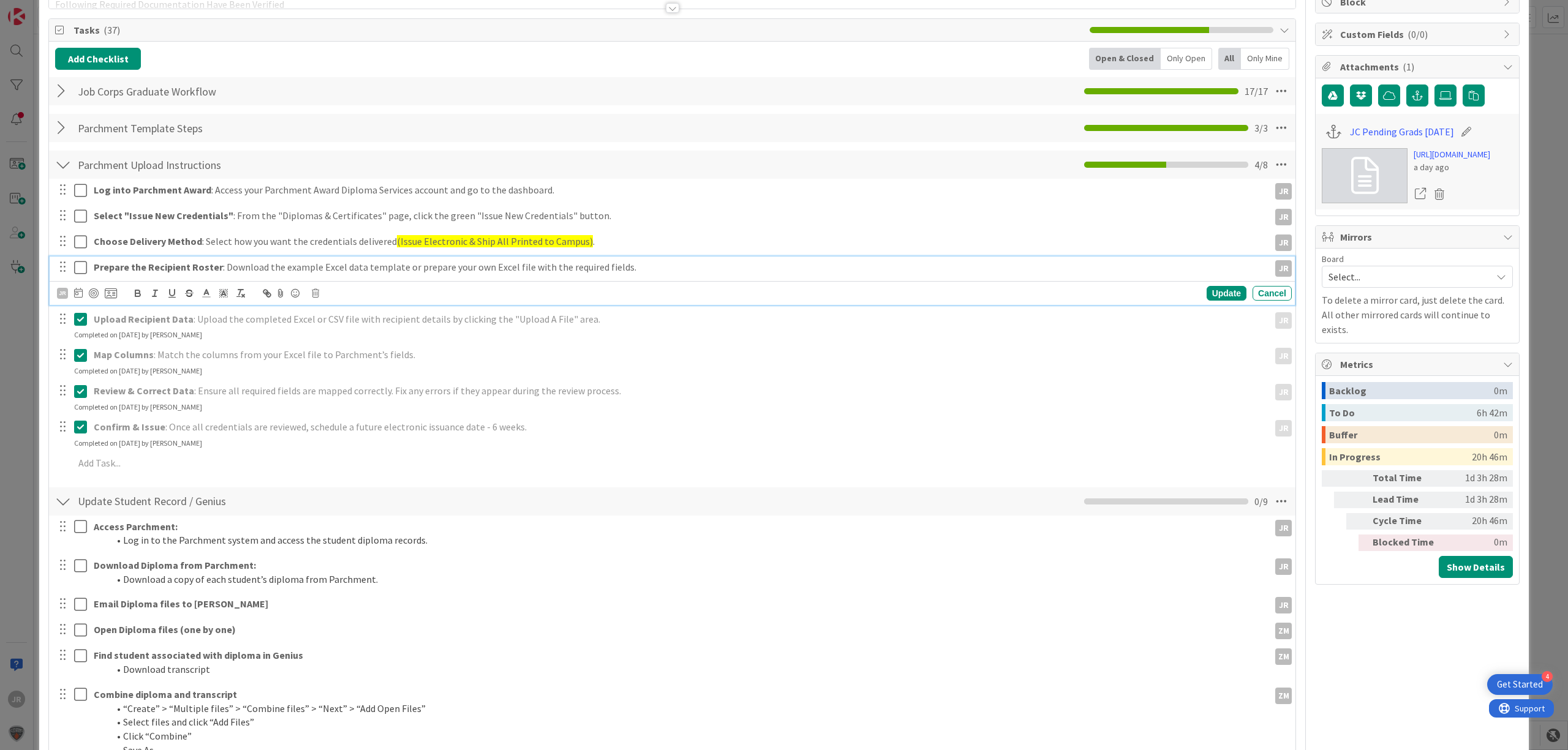
click at [82, 262] on icon at bounding box center [83, 268] width 18 height 15
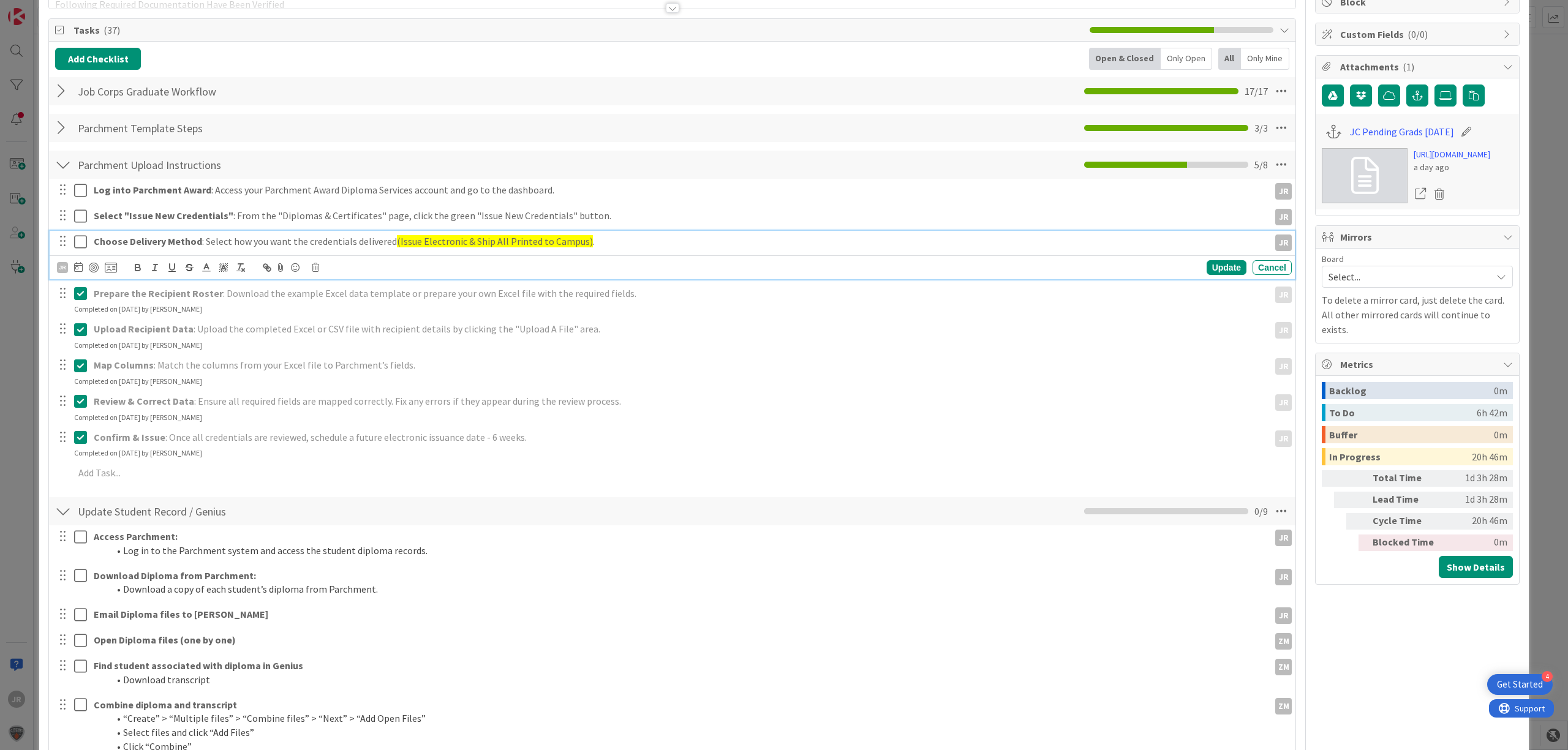
click at [82, 241] on icon at bounding box center [83, 242] width 18 height 15
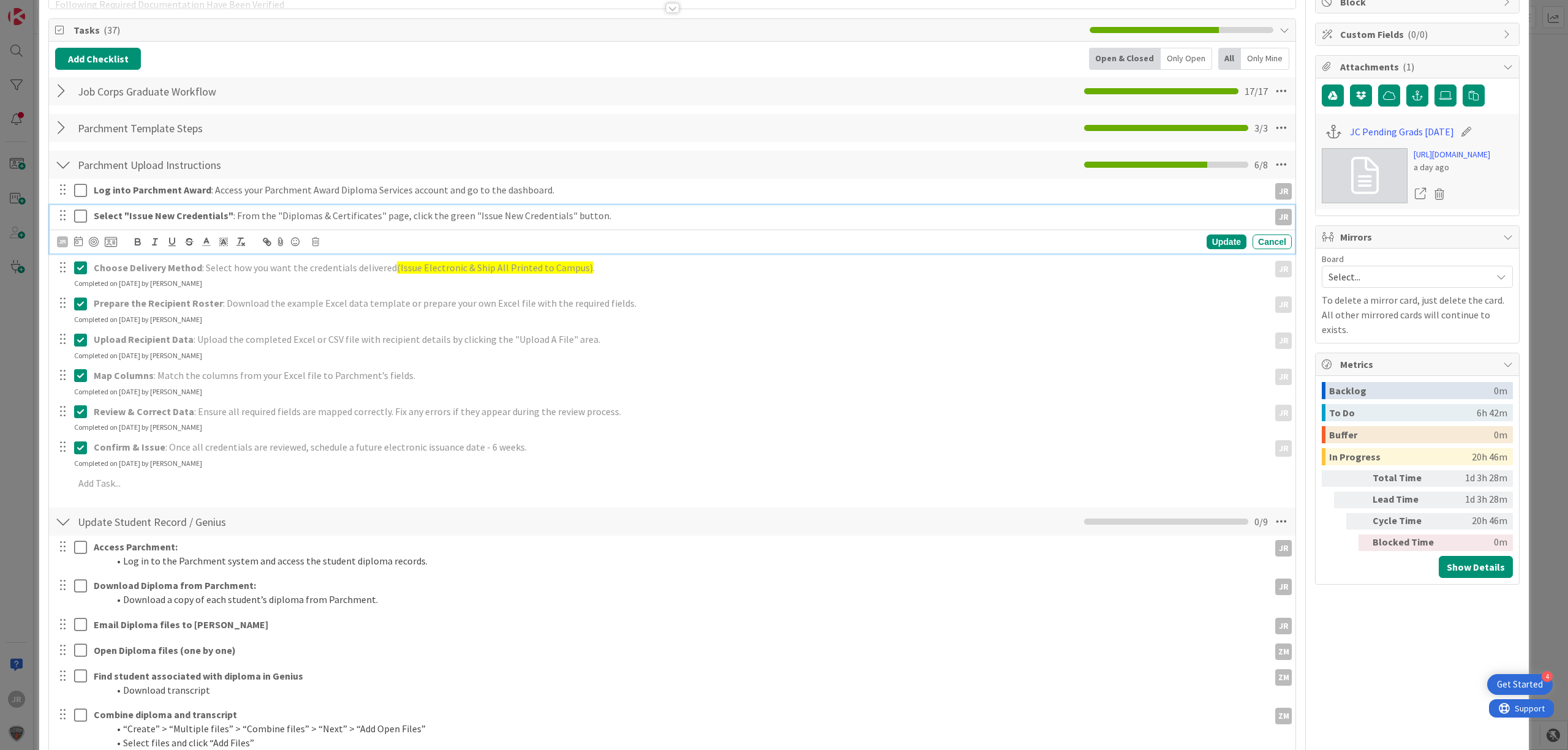
click at [82, 219] on icon at bounding box center [83, 216] width 18 height 15
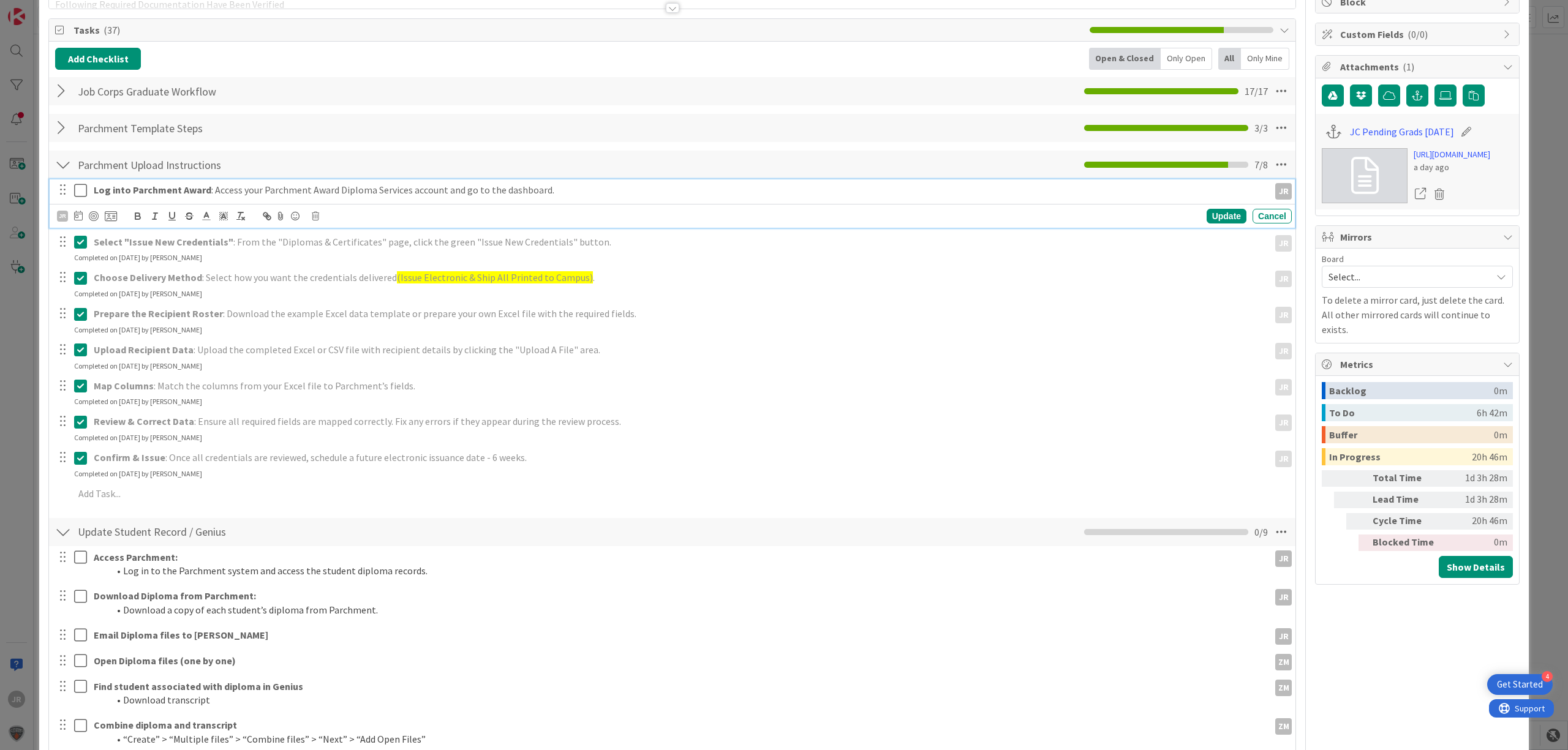
click at [78, 191] on icon at bounding box center [83, 190] width 18 height 15
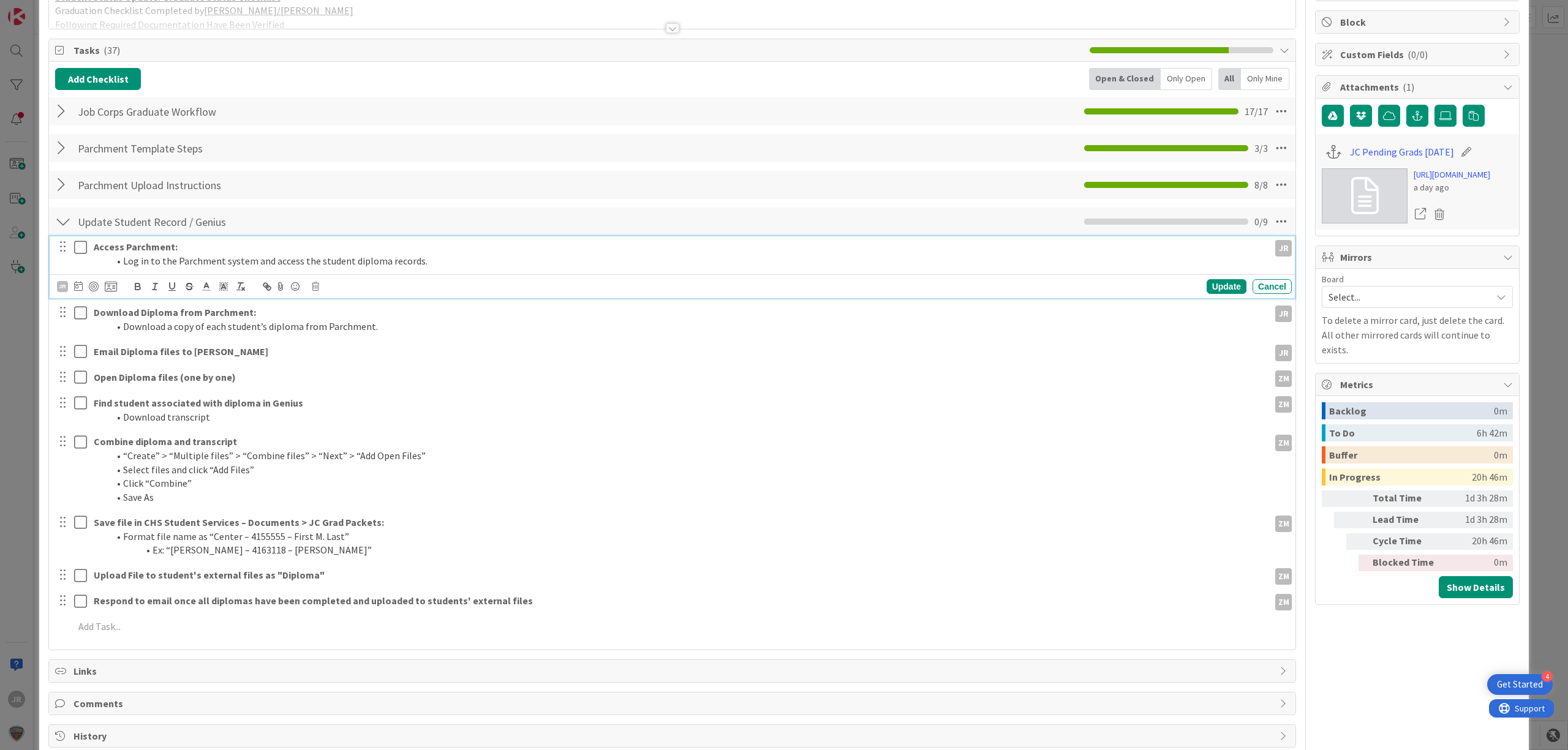
click at [81, 249] on div at bounding box center [71, 253] width 34 height 35
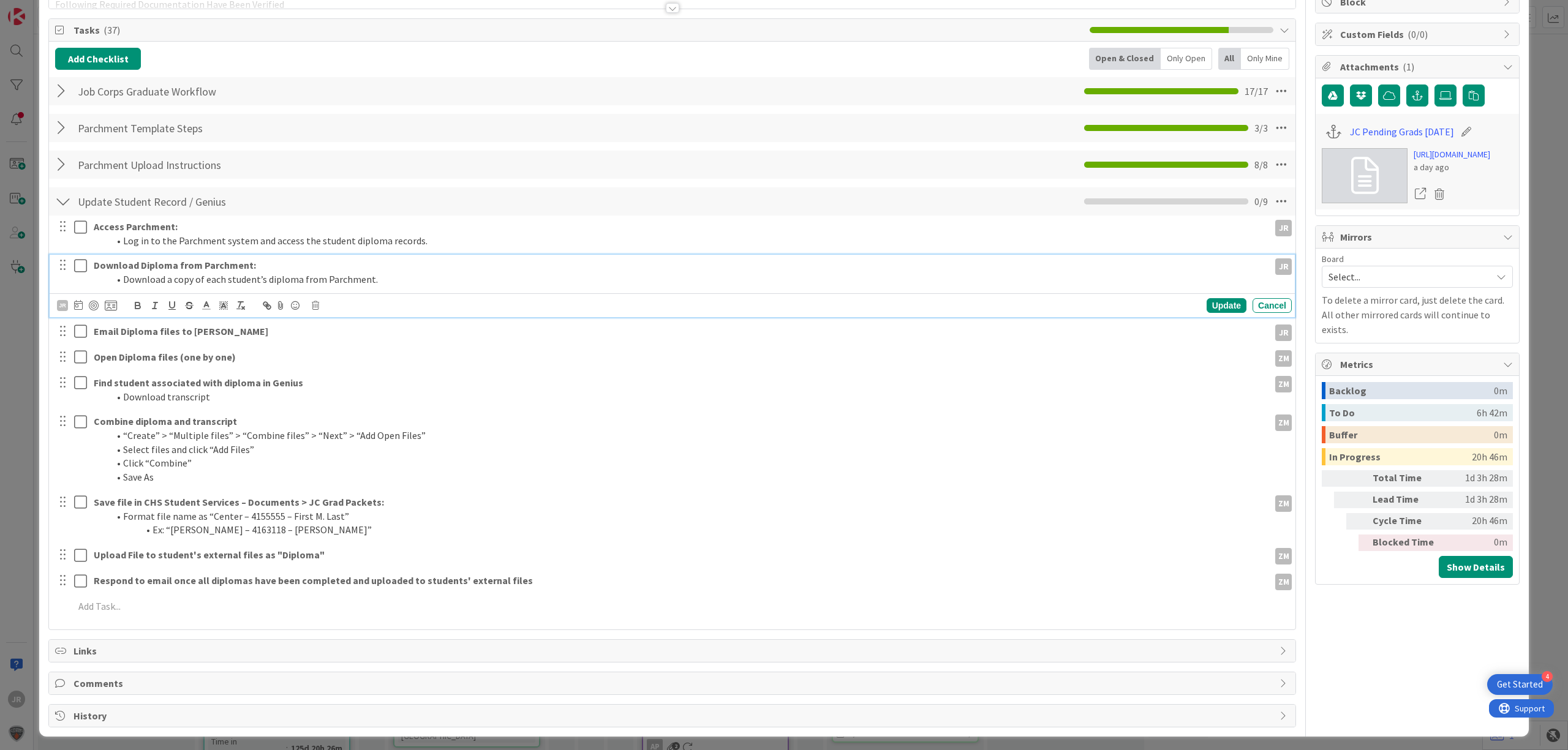
click at [79, 292] on div "Download Diploma from Parchment: Download a copy of each student’s diploma from…" at bounding box center [673, 286] width 1246 height 62
click at [77, 231] on icon at bounding box center [83, 227] width 18 height 15
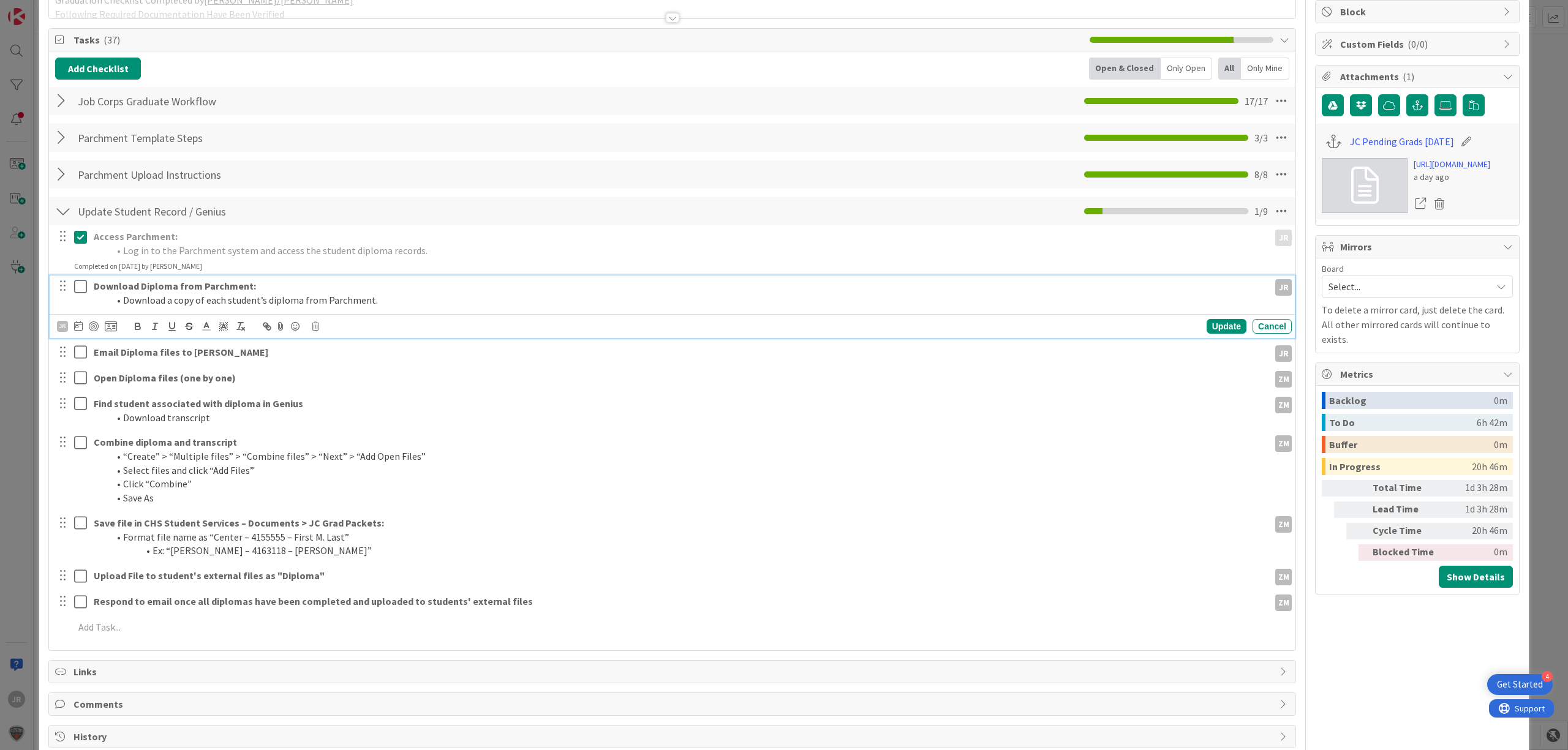
click at [81, 285] on button at bounding box center [82, 286] width 15 height 20
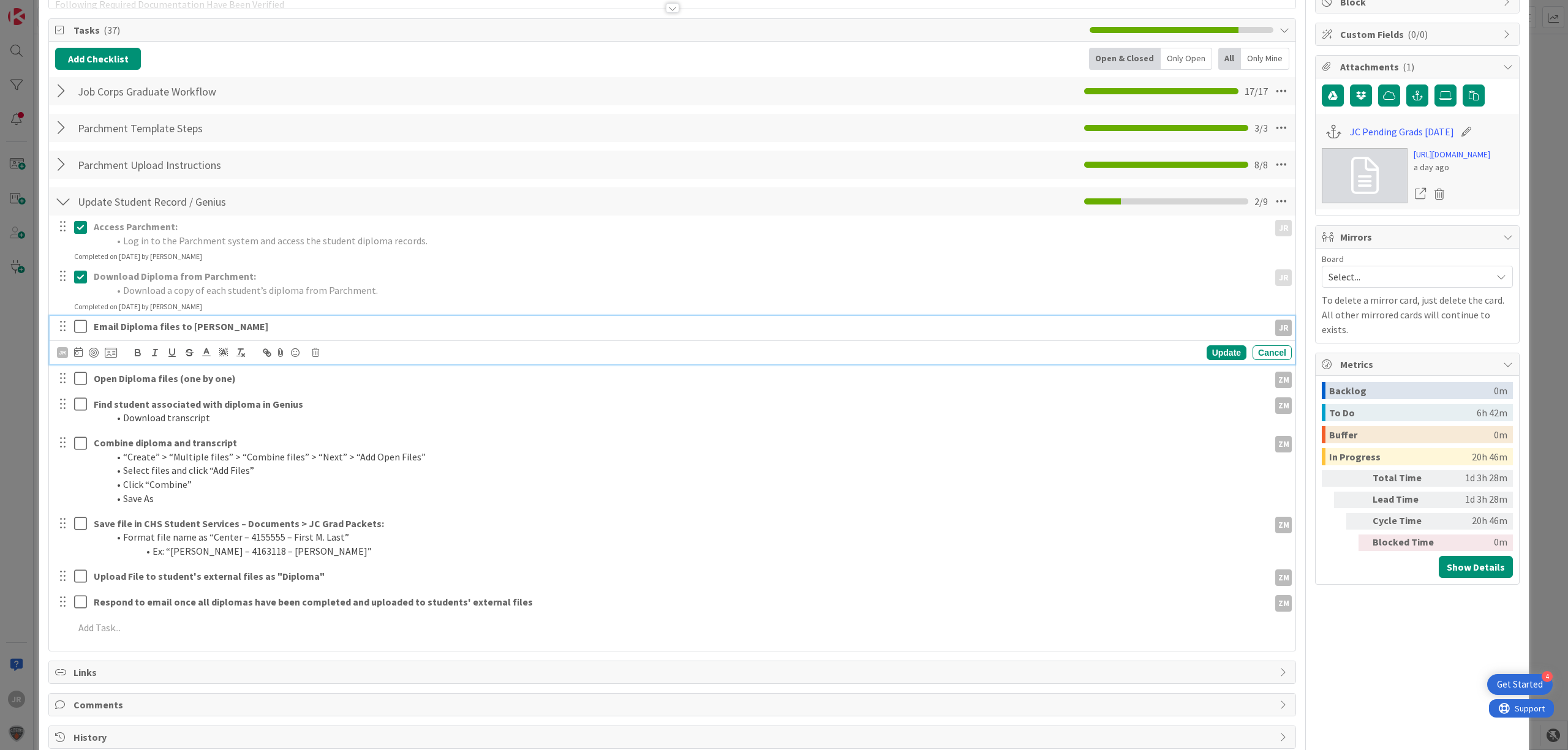
click at [81, 328] on icon at bounding box center [83, 326] width 18 height 15
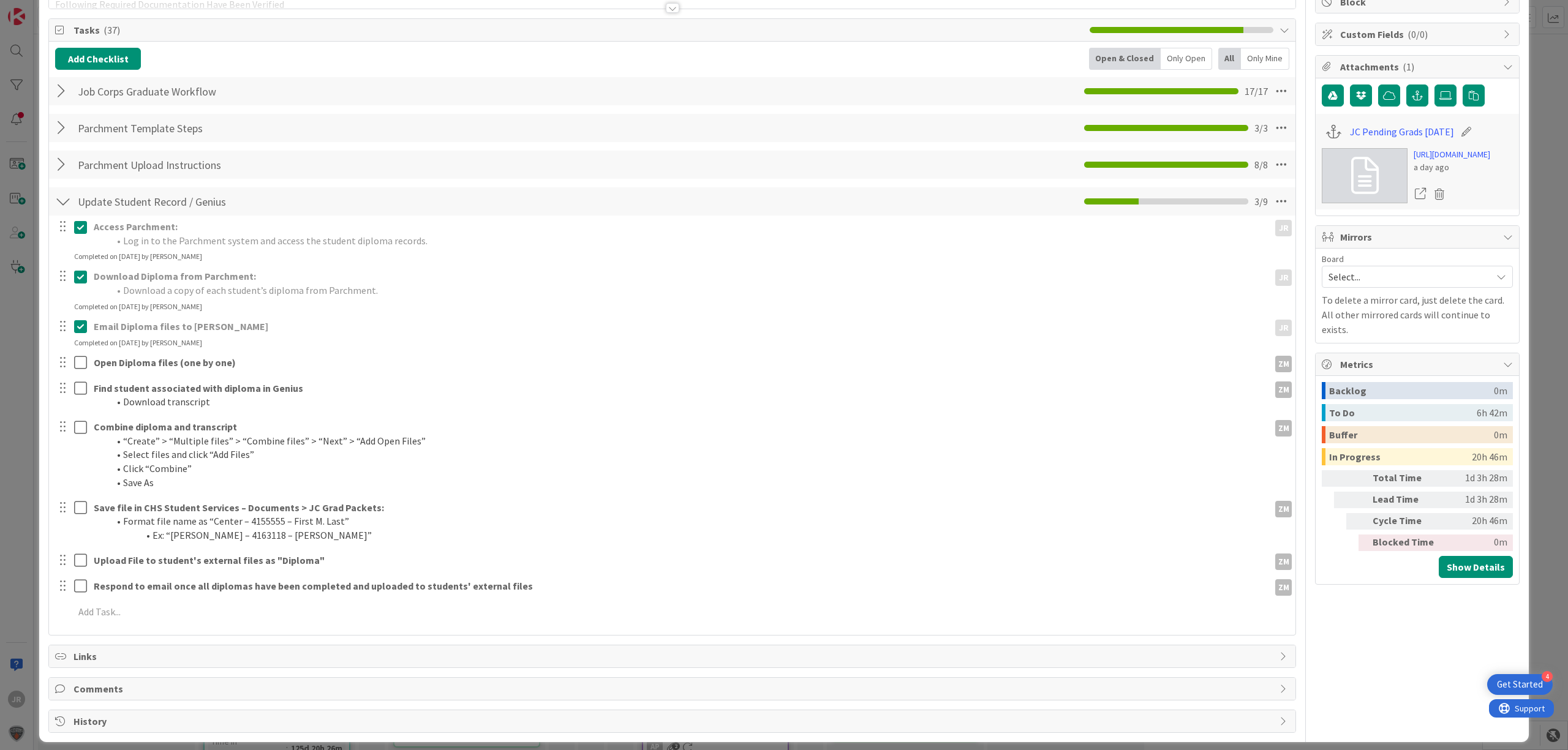
scroll to position [0, 0]
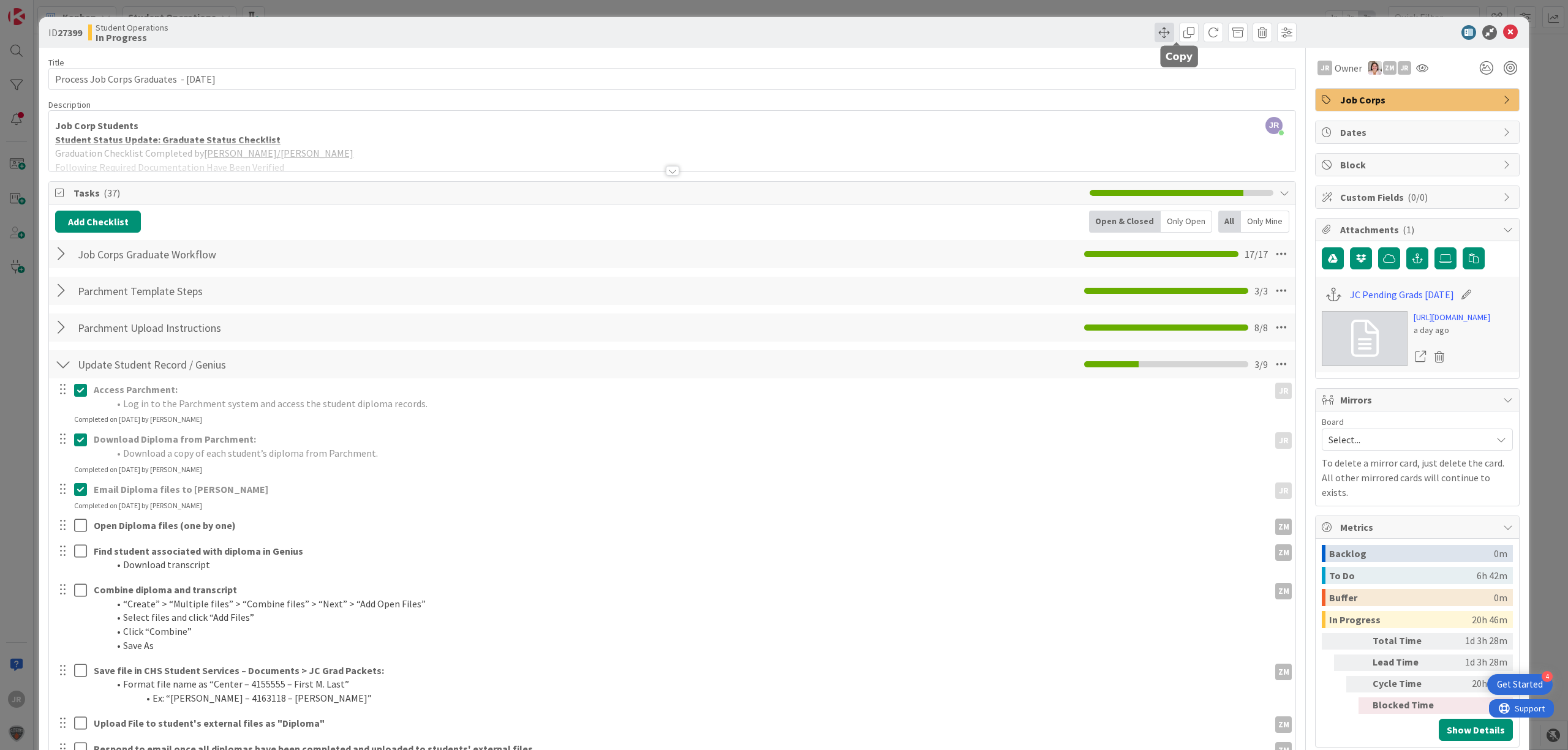
click at [1154, 39] on span at bounding box center [1164, 32] width 20 height 20
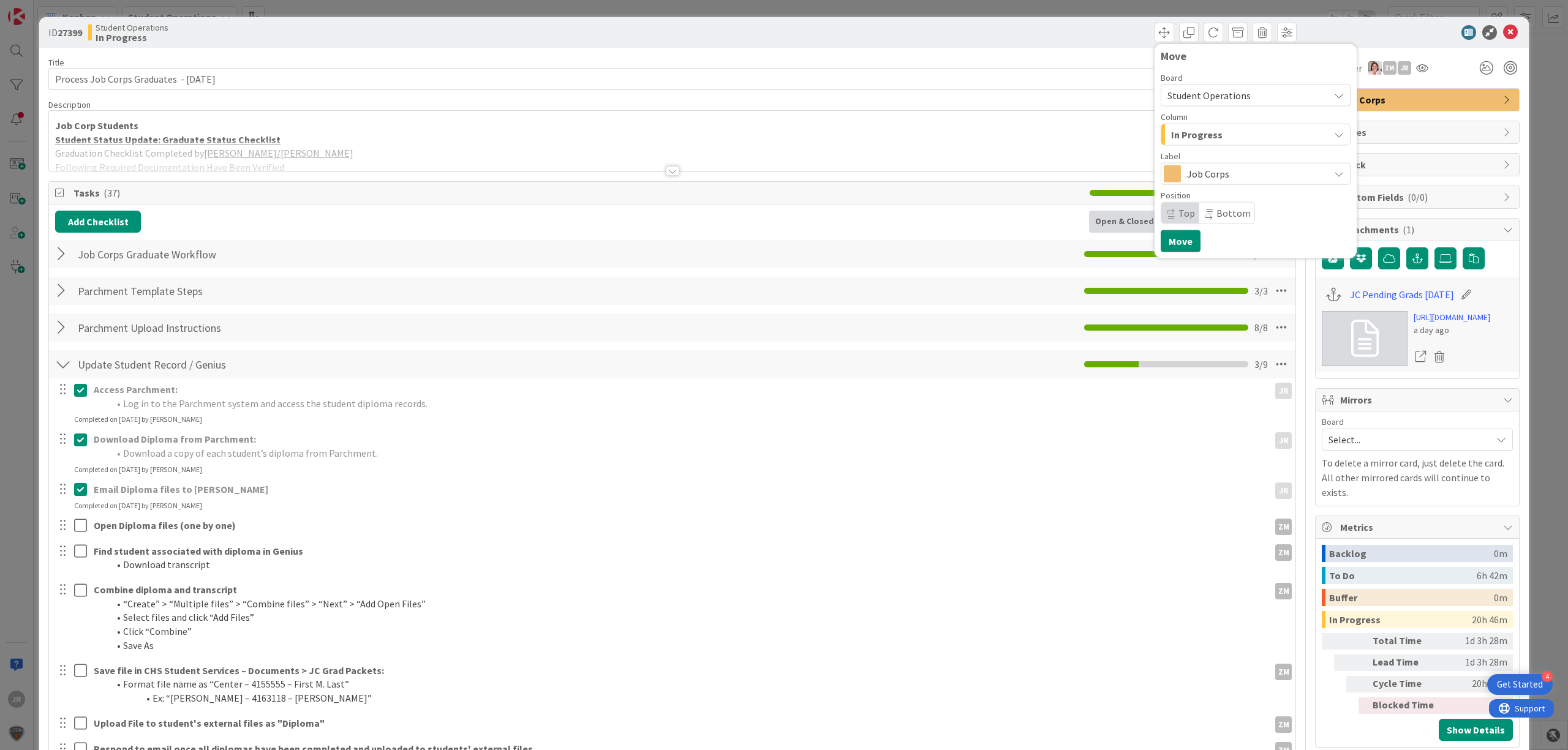
click at [1189, 136] on span "In Progress" at bounding box center [1196, 135] width 52 height 16
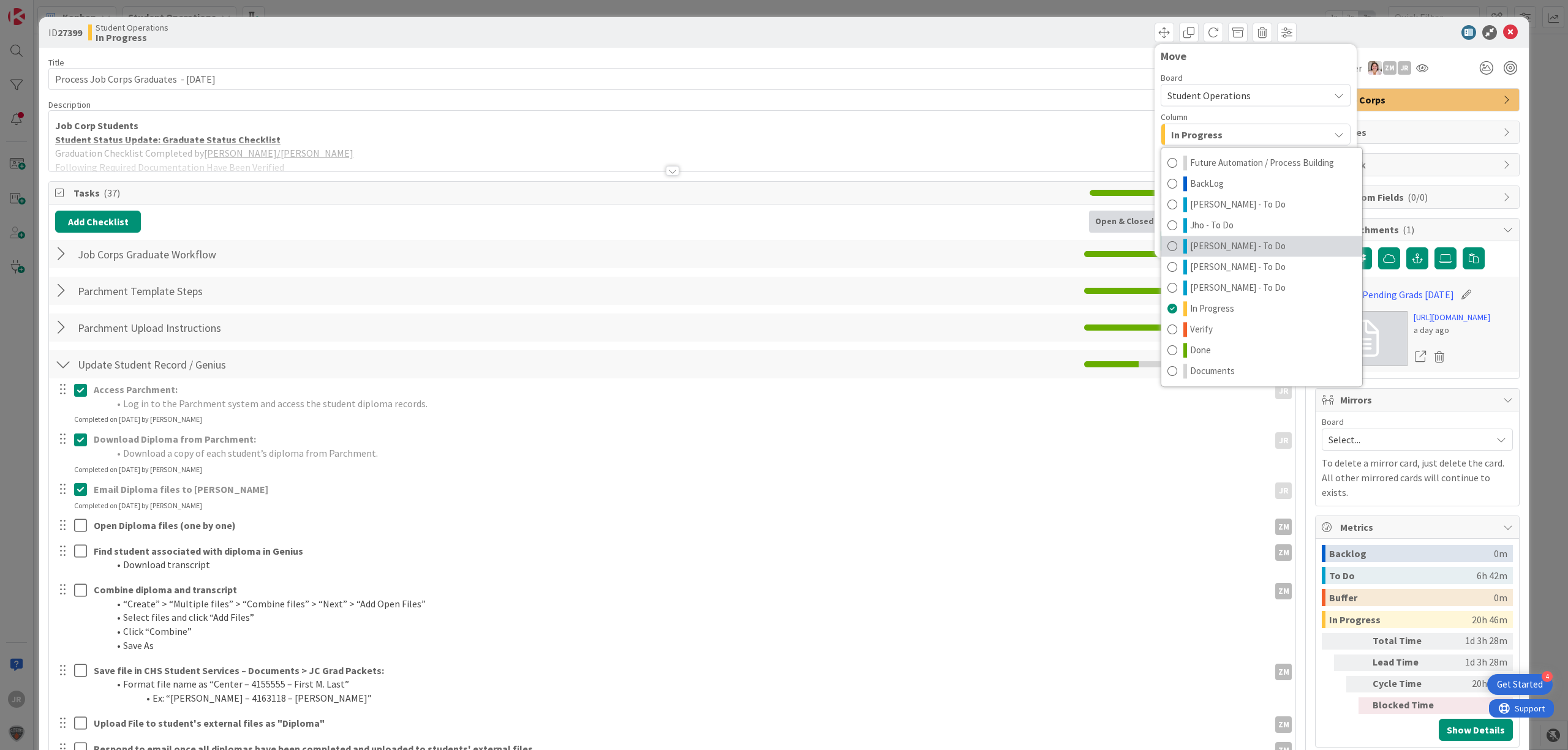
click at [1214, 236] on link "[PERSON_NAME] - To Do" at bounding box center [1262, 246] width 201 height 21
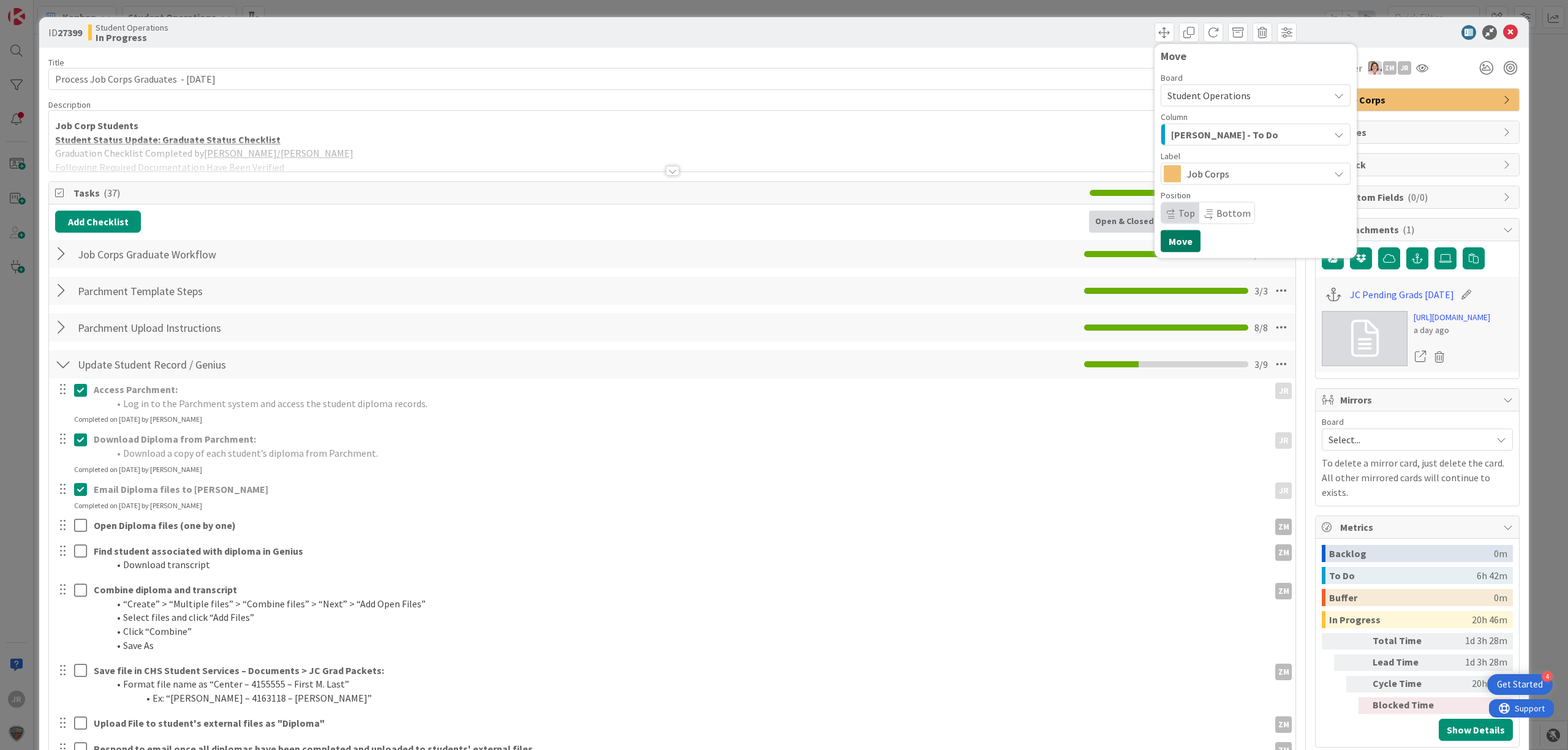
click at [1177, 240] on button "Move" at bounding box center [1181, 242] width 40 height 22
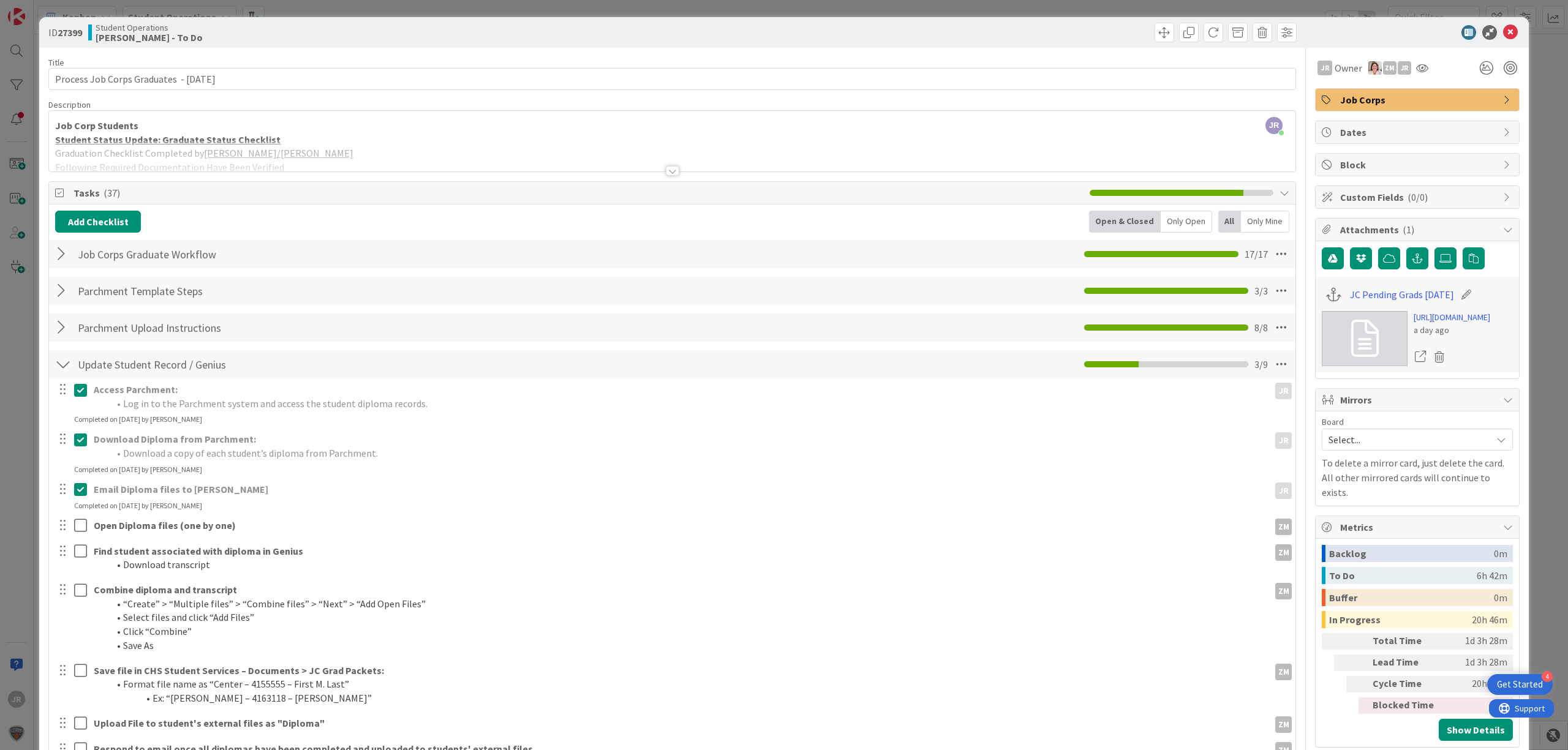
click at [652, 6] on div "ID 27399 Student Operations [PERSON_NAME] - To Do Move Move Title 41 / 128 Proc…" at bounding box center [784, 375] width 1568 height 750
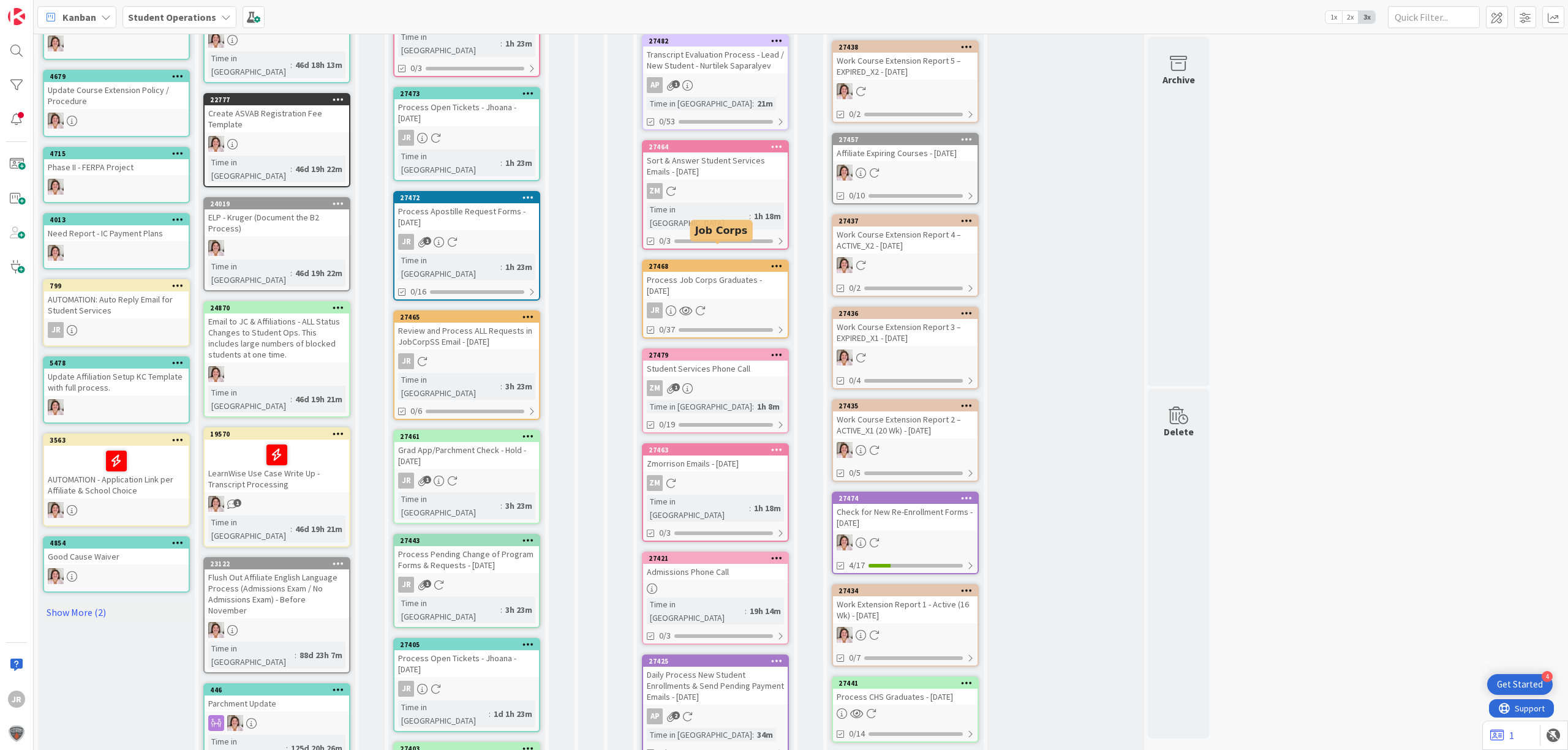
click at [708, 272] on div "Process Job Corps Graduates - [DATE]" at bounding box center [715, 285] width 144 height 27
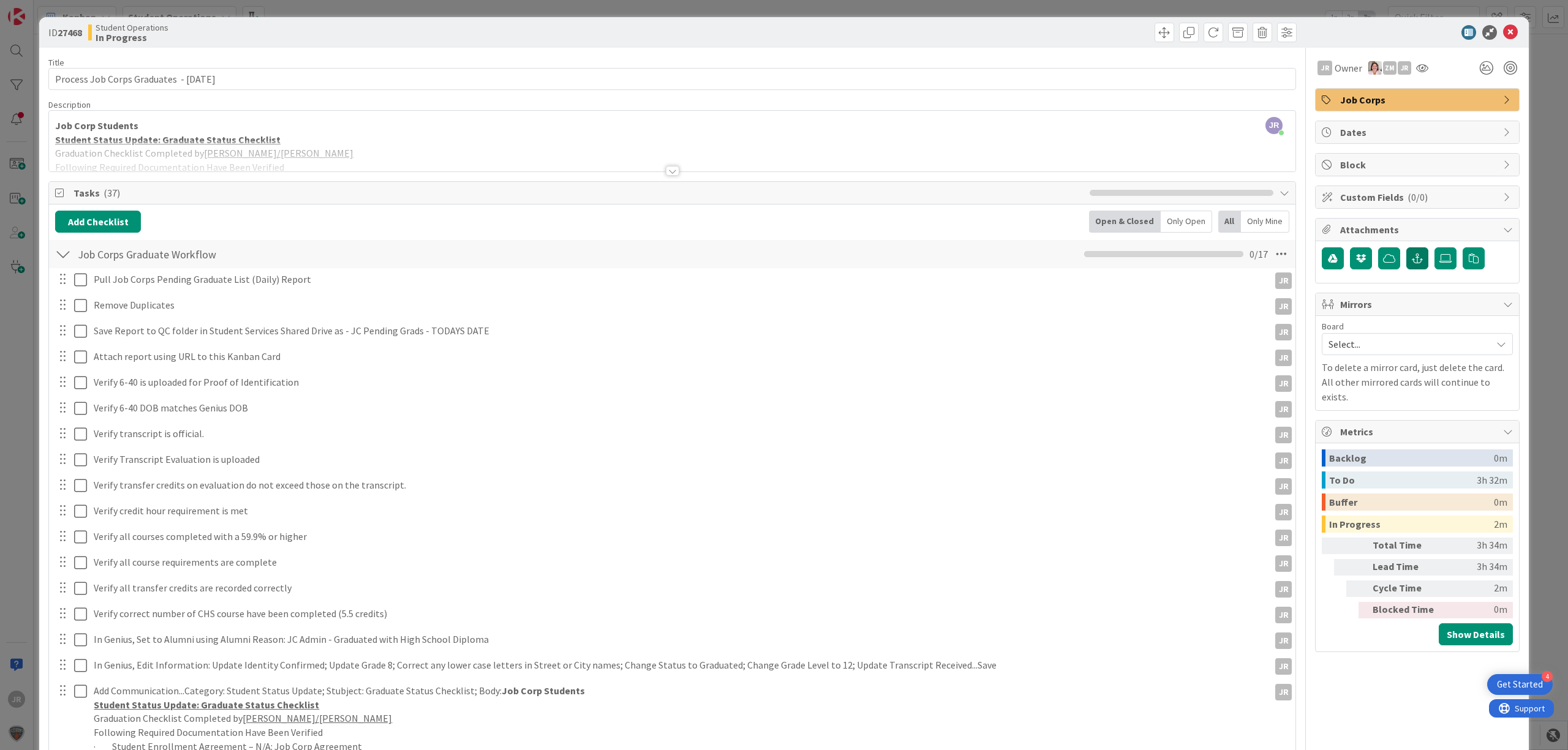
click at [1407, 269] on button "button" at bounding box center [1417, 258] width 22 height 22
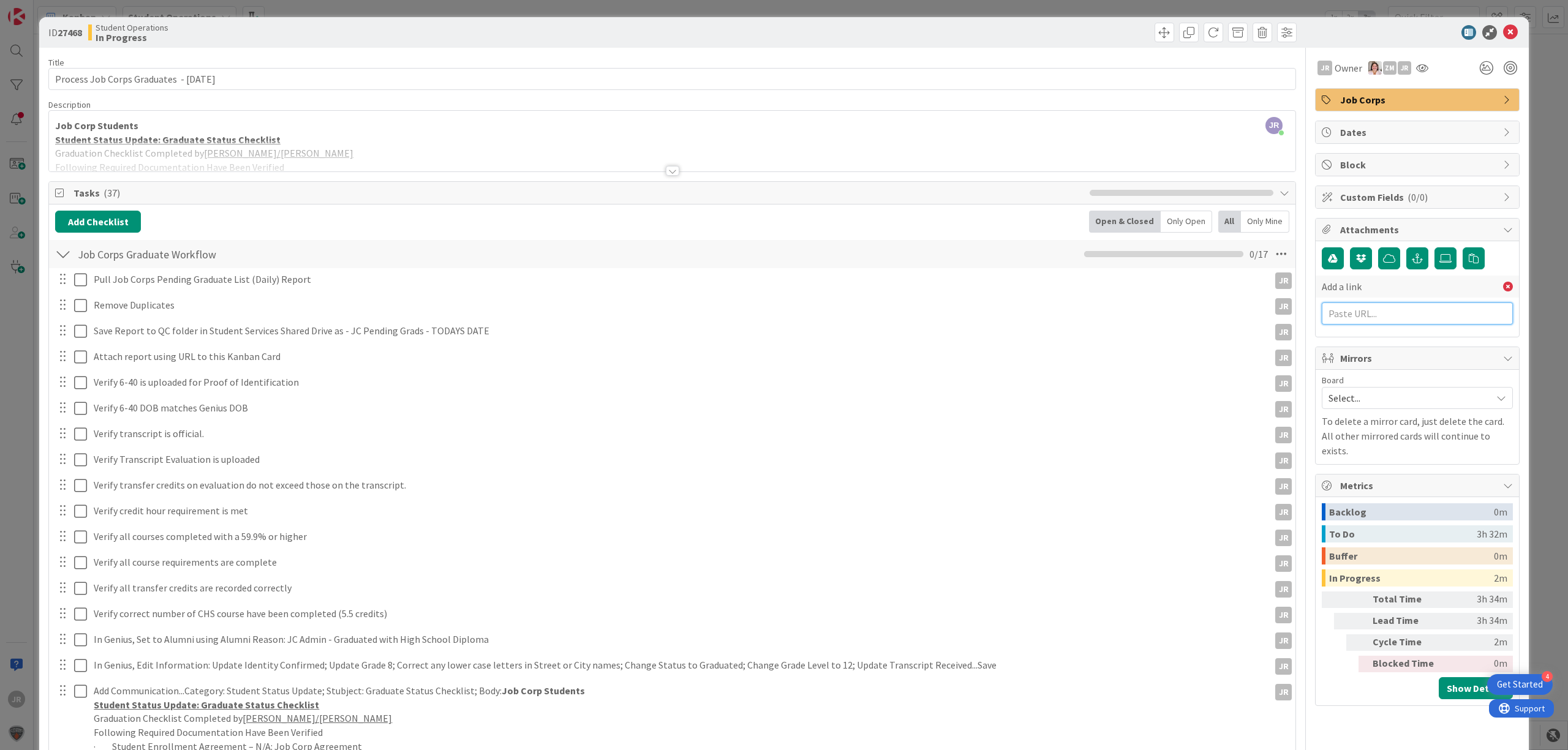
click at [1399, 317] on input "text" at bounding box center [1417, 314] width 191 height 22
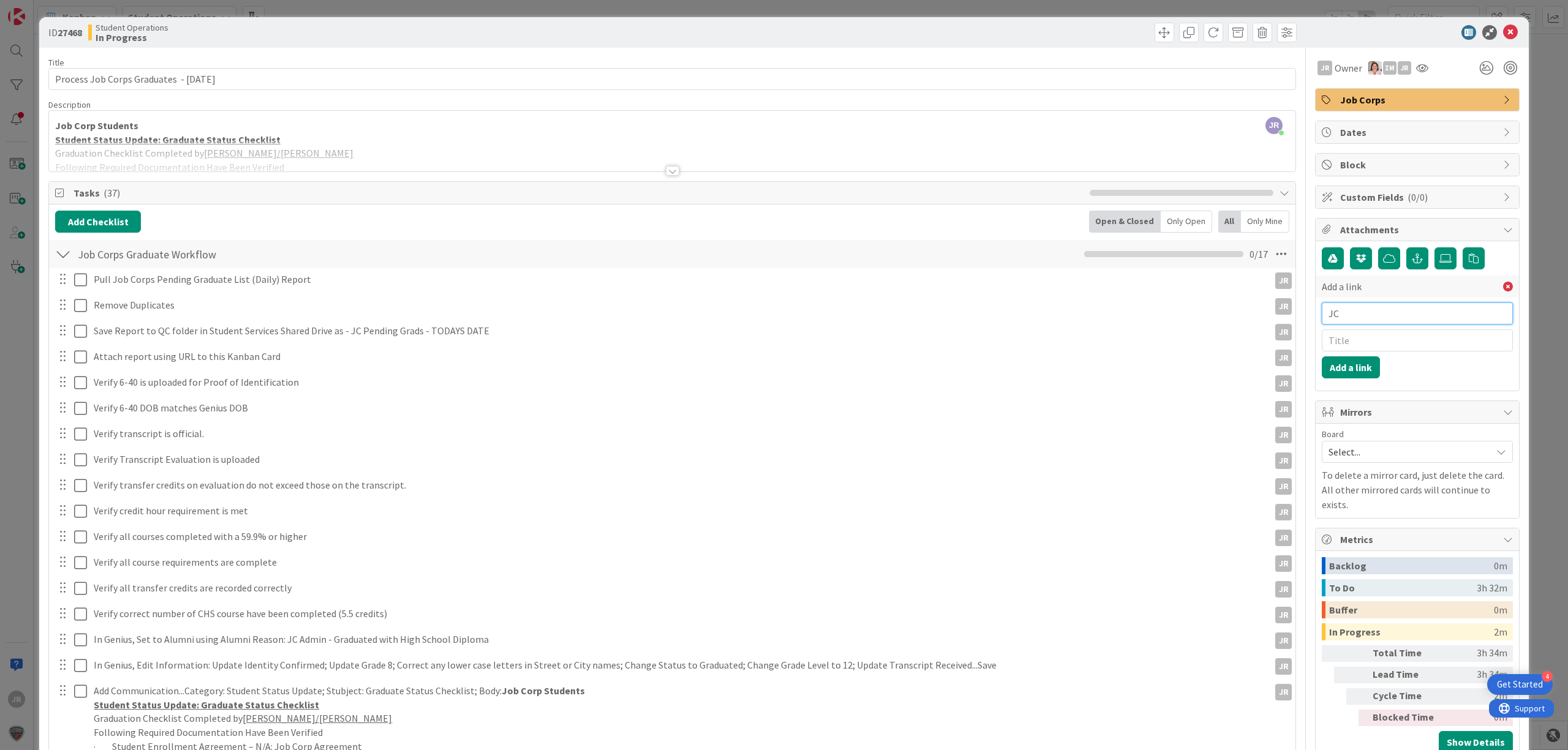
type input "J"
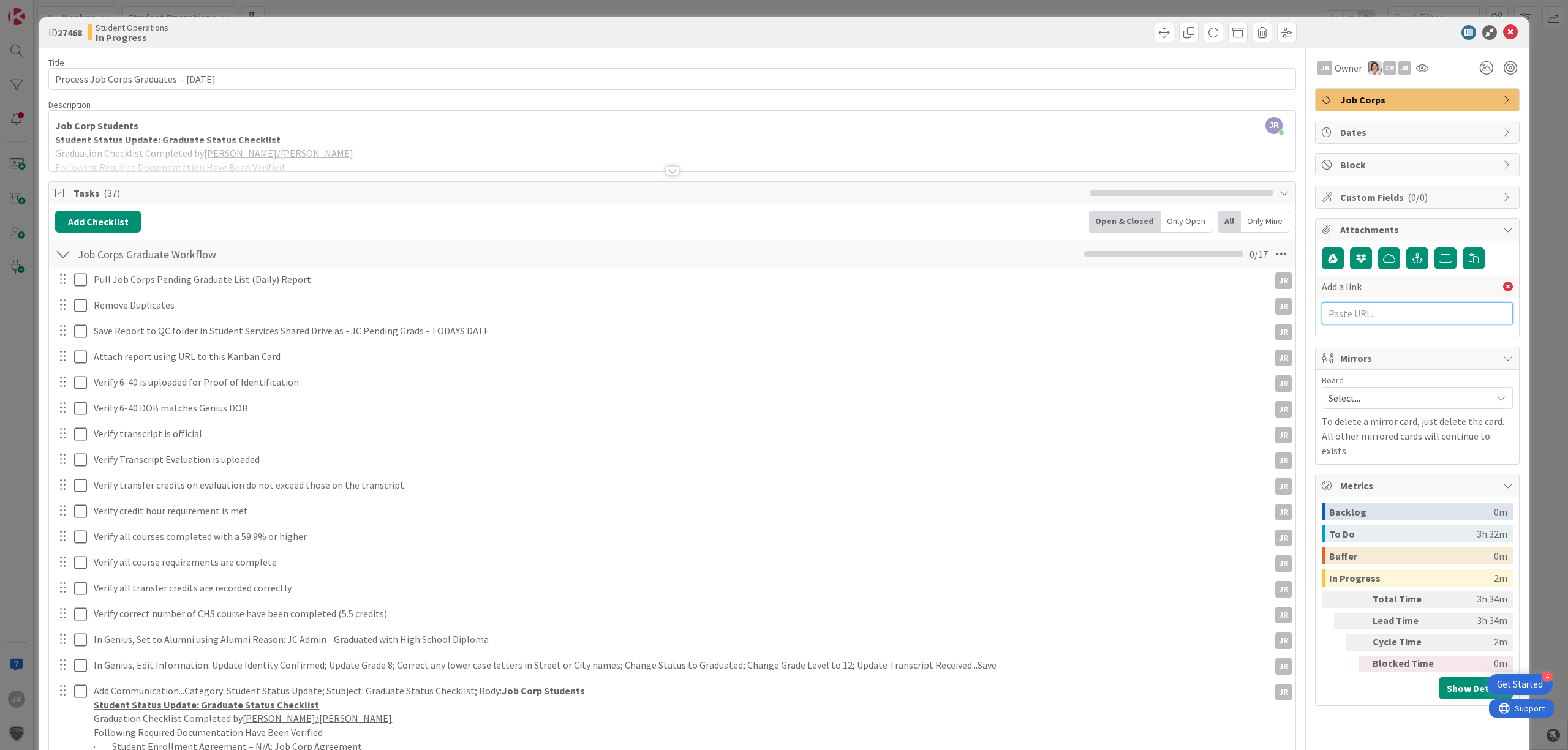
paste input "[URL][DOMAIN_NAME]"
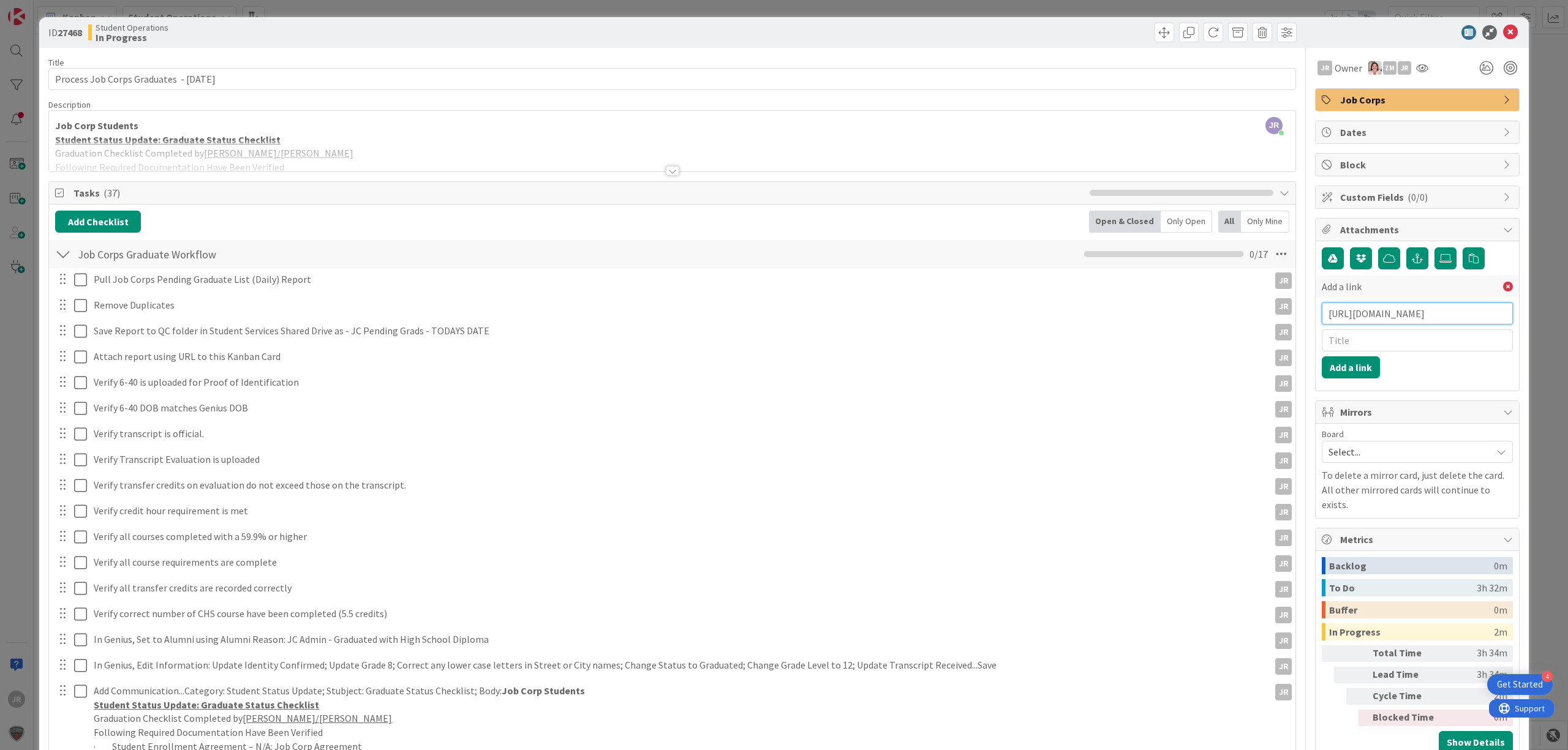
scroll to position [0, 371]
type input "[URL][DOMAIN_NAME]"
type input "JC Pending Grads [DATE]"
click button "Add a link" at bounding box center [1350, 367] width 58 height 22
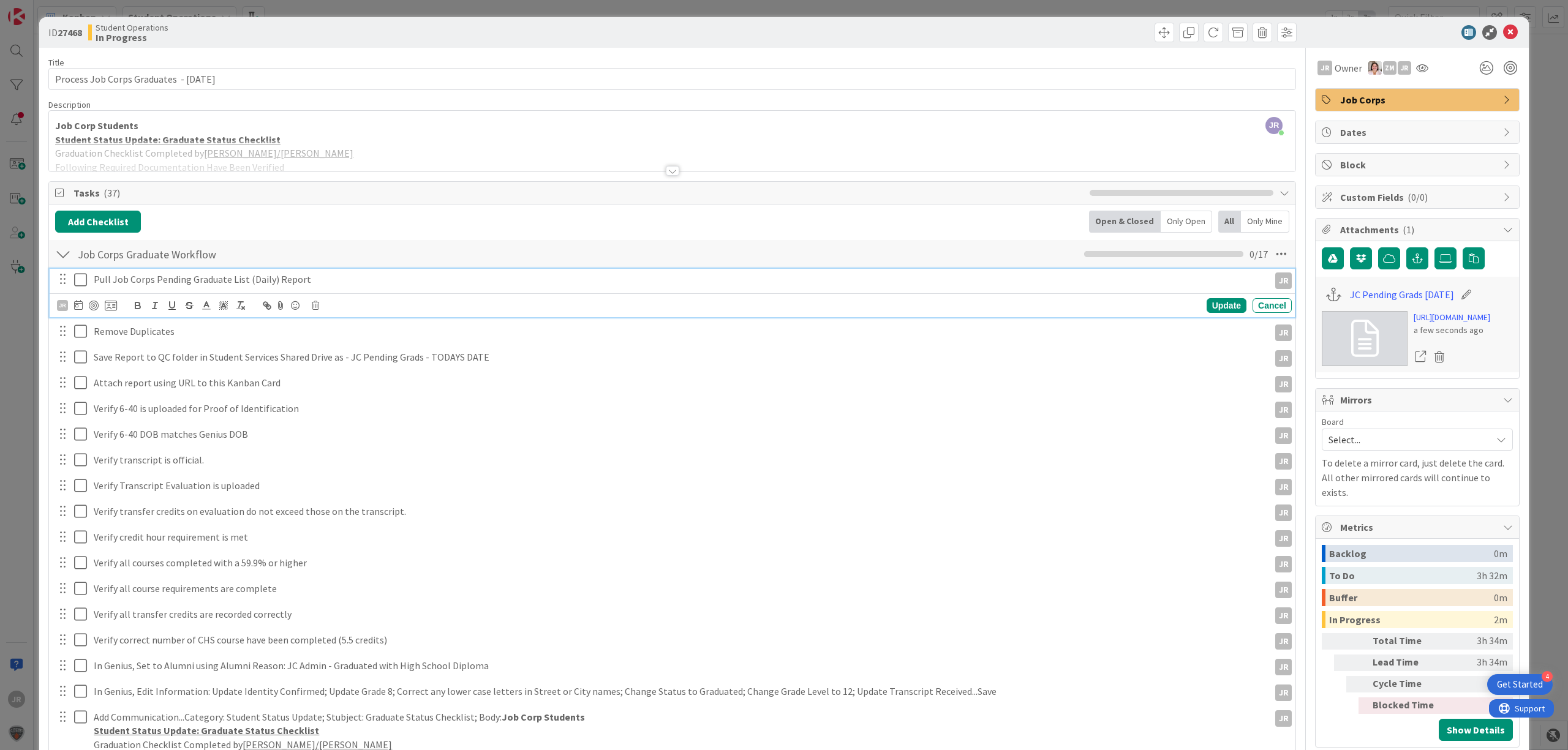
click at [86, 280] on icon at bounding box center [83, 280] width 18 height 15
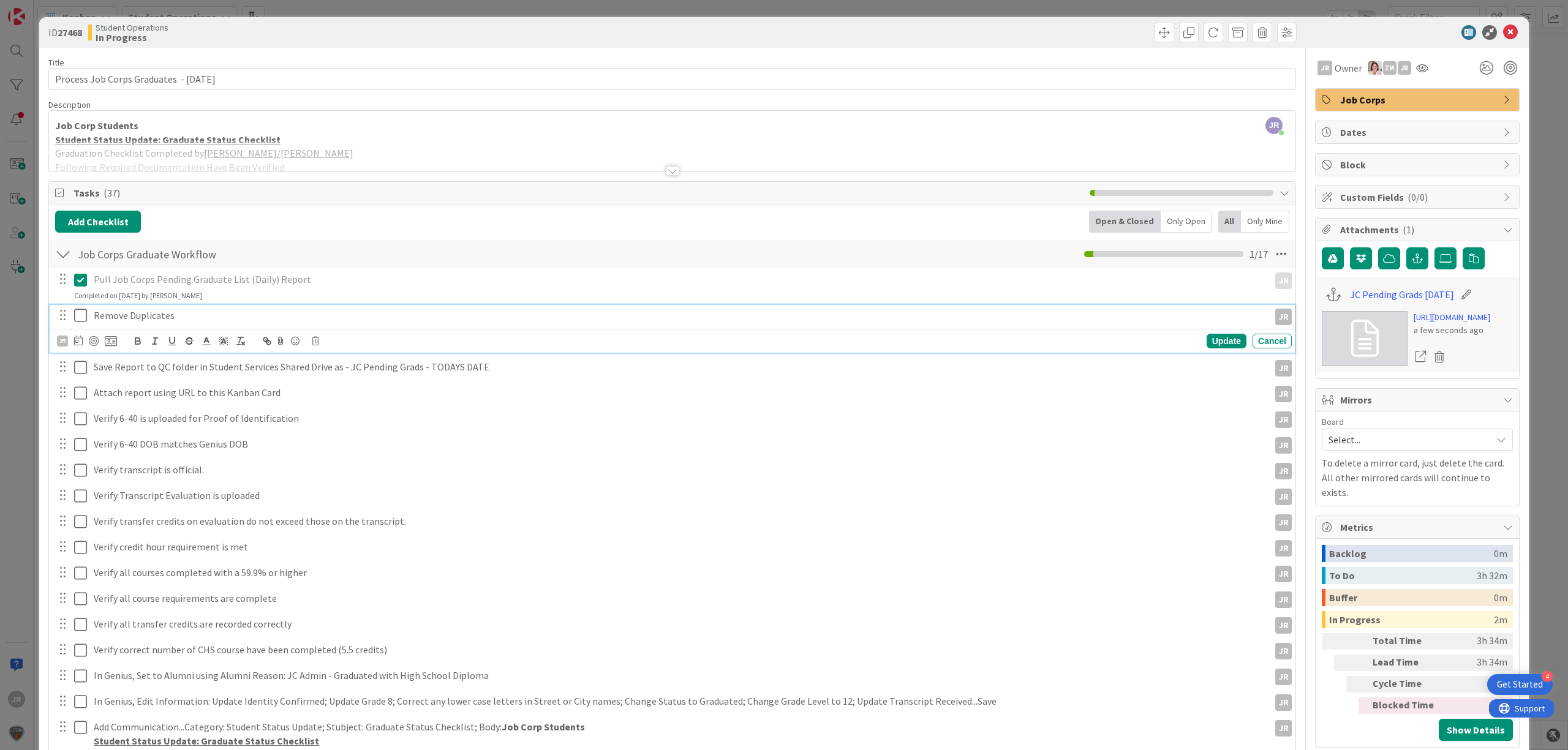
click at [79, 322] on icon at bounding box center [83, 315] width 18 height 15
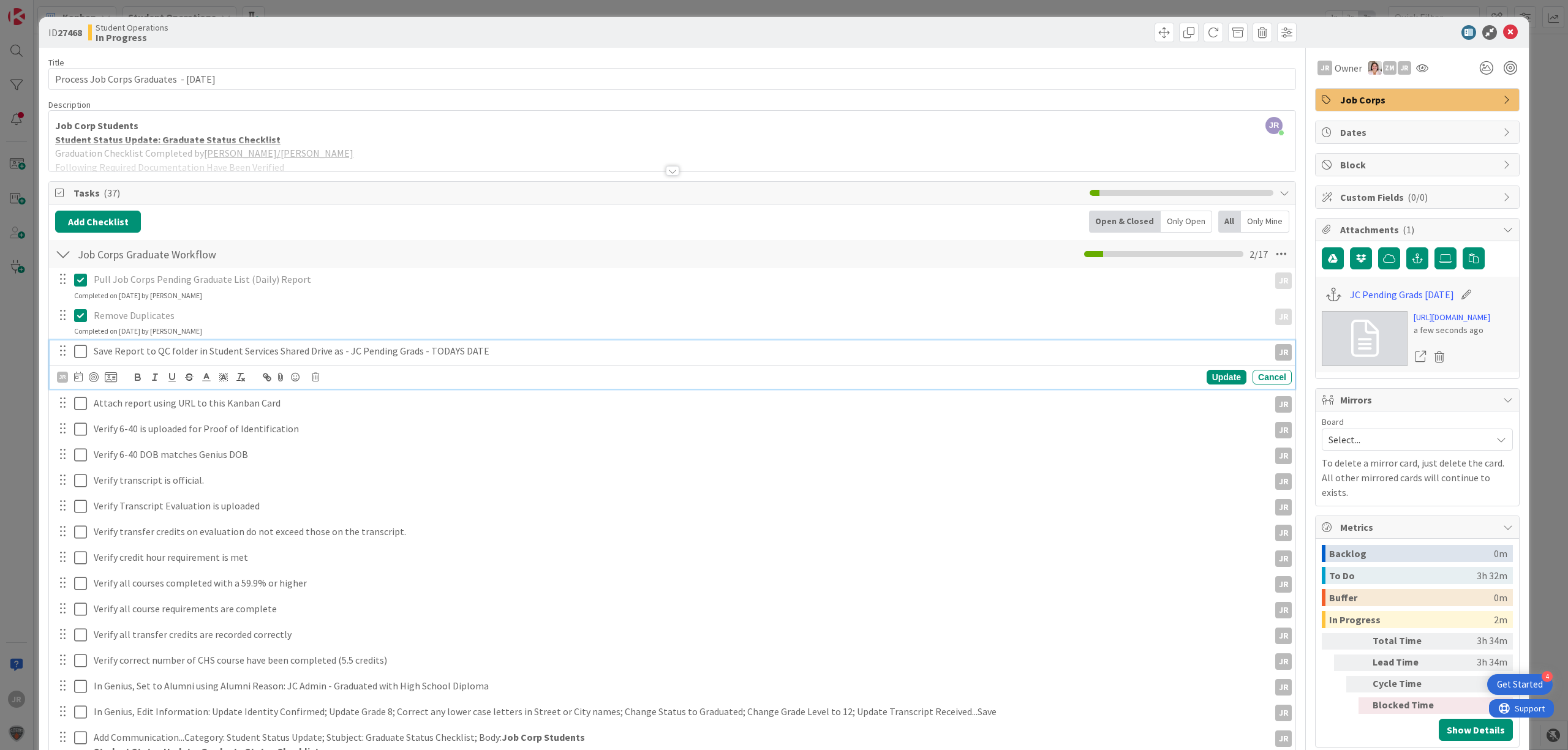
click at [81, 356] on icon at bounding box center [83, 351] width 18 height 15
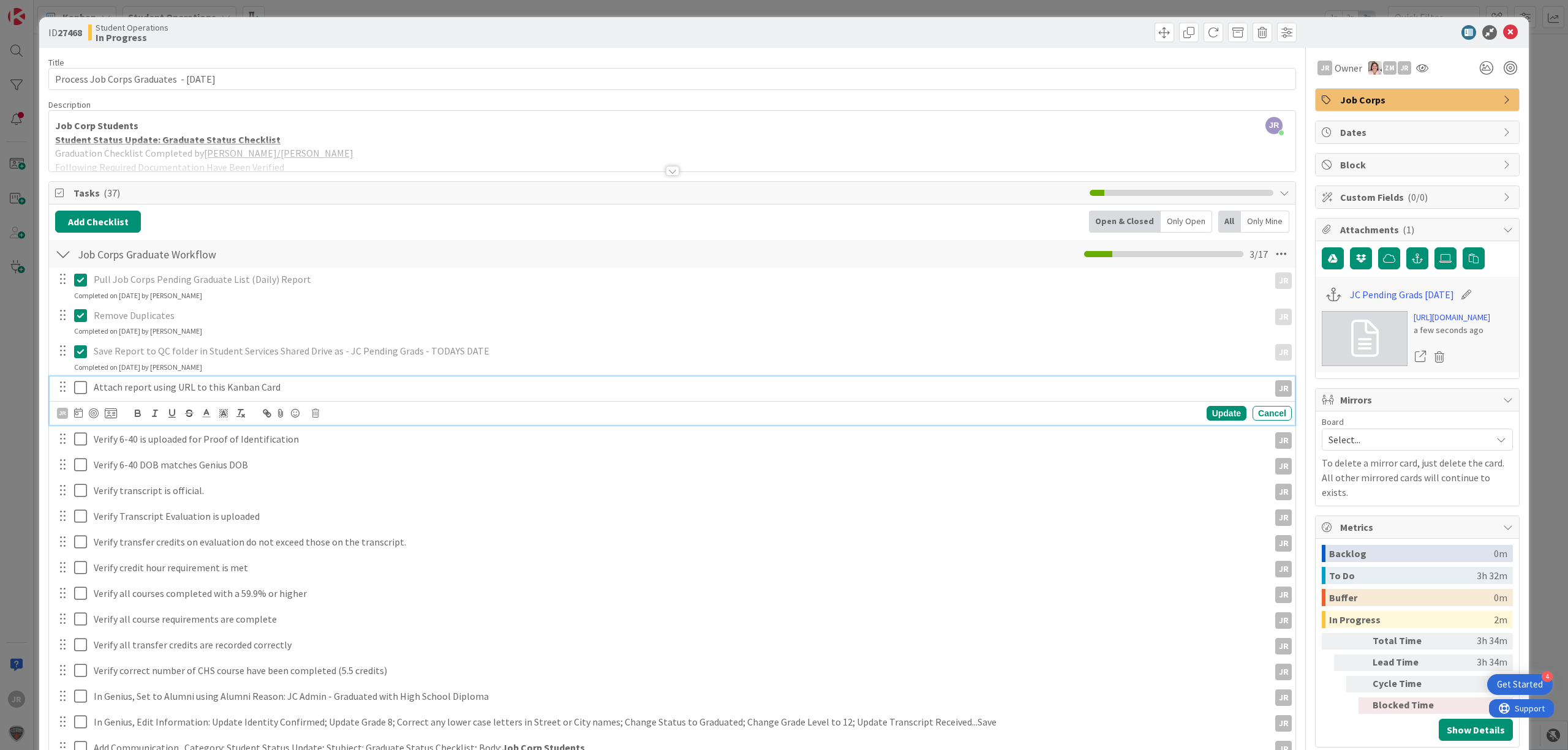
click at [81, 388] on icon at bounding box center [83, 387] width 18 height 15
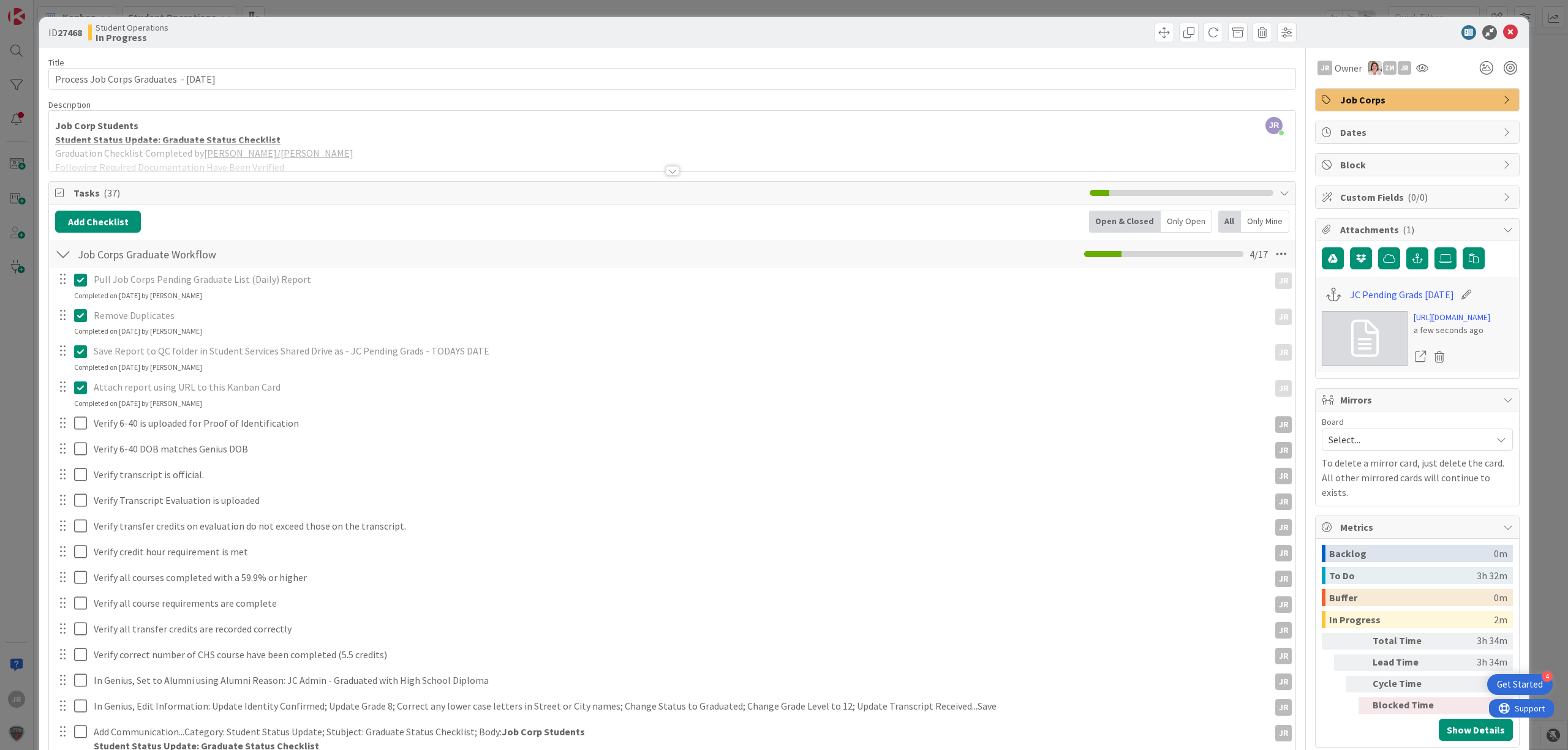
click at [207, 3] on div "ID 27468 Student Operations In Progress Title 41 / 128 Process Job Corps Gradua…" at bounding box center [784, 375] width 1568 height 750
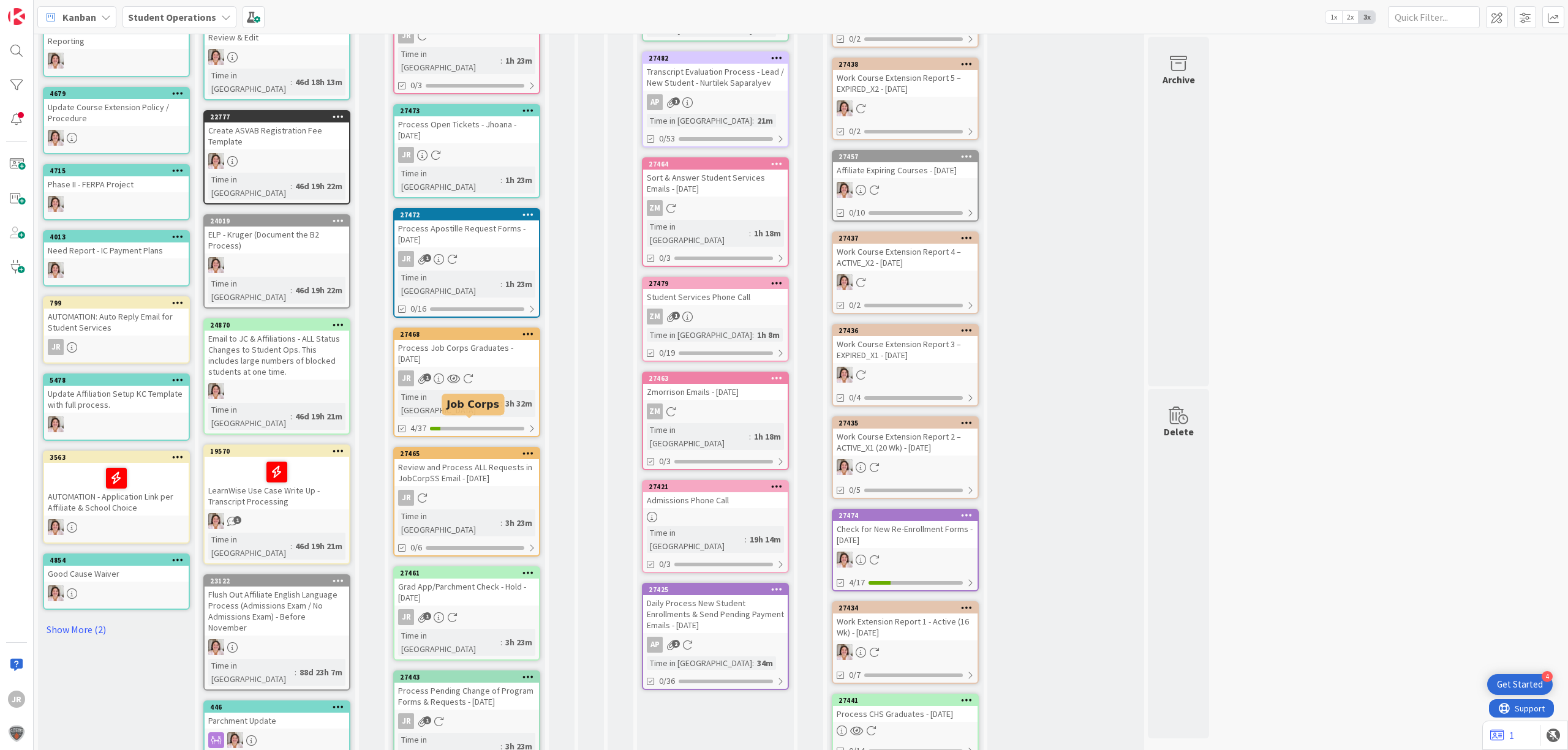
scroll to position [245, 0]
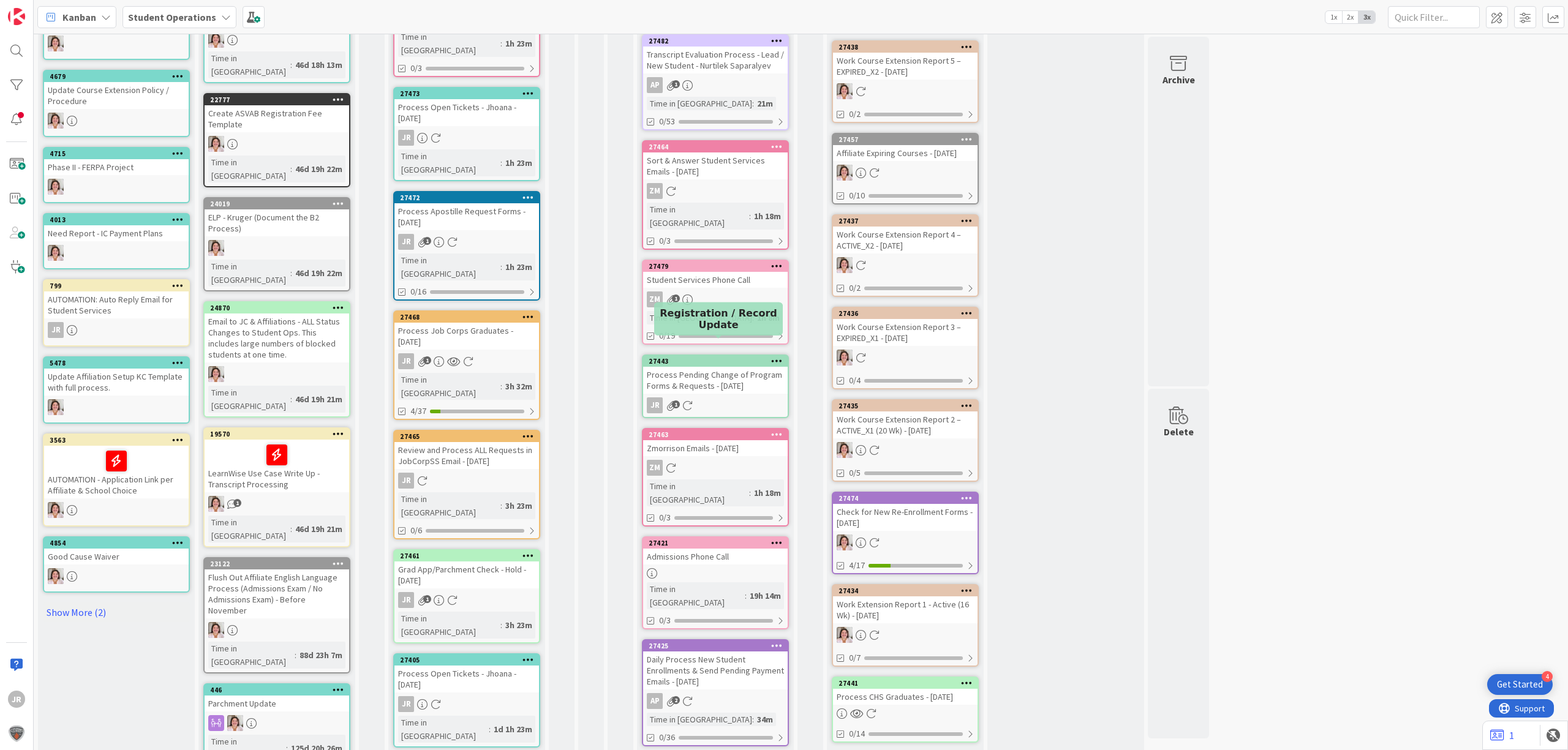
click at [684, 367] on div "Process Pending Change of Program Forms & Requests - [DATE]" at bounding box center [715, 380] width 144 height 27
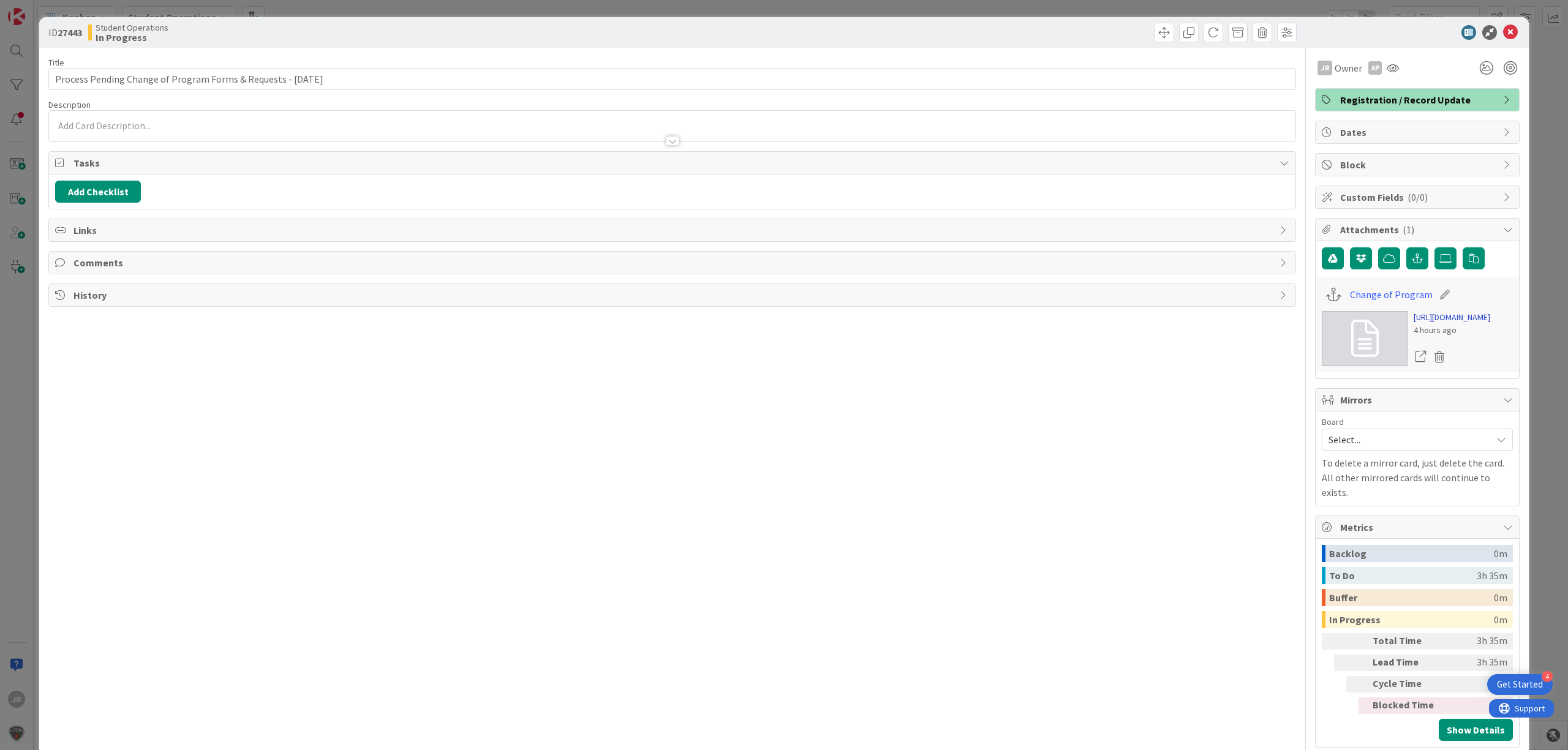
click at [1424, 324] on link "[URL][DOMAIN_NAME]" at bounding box center [1452, 318] width 77 height 13
